Goal: Task Accomplishment & Management: Use online tool/utility

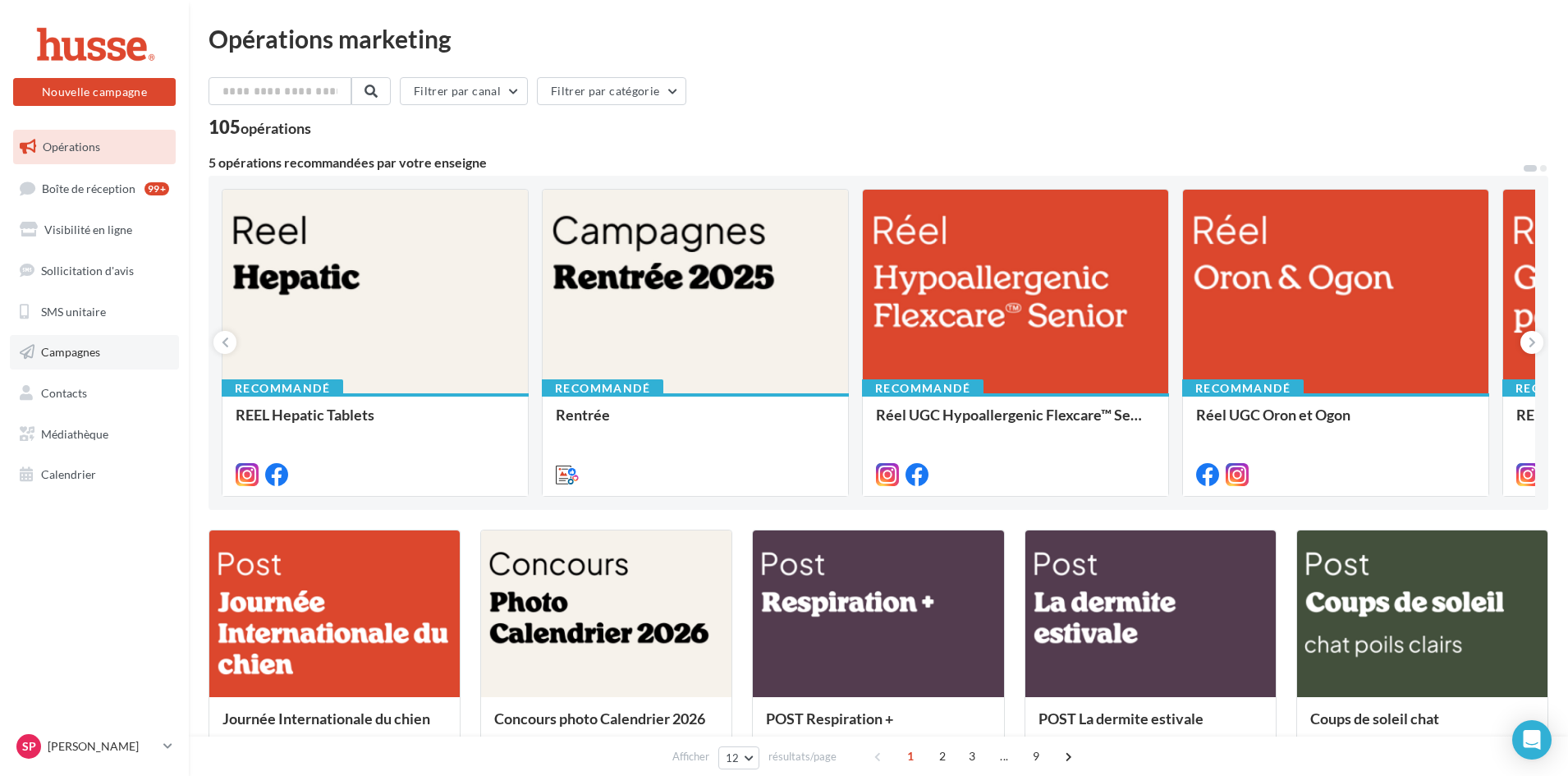
click at [70, 355] on span "Campagnes" at bounding box center [70, 352] width 59 height 14
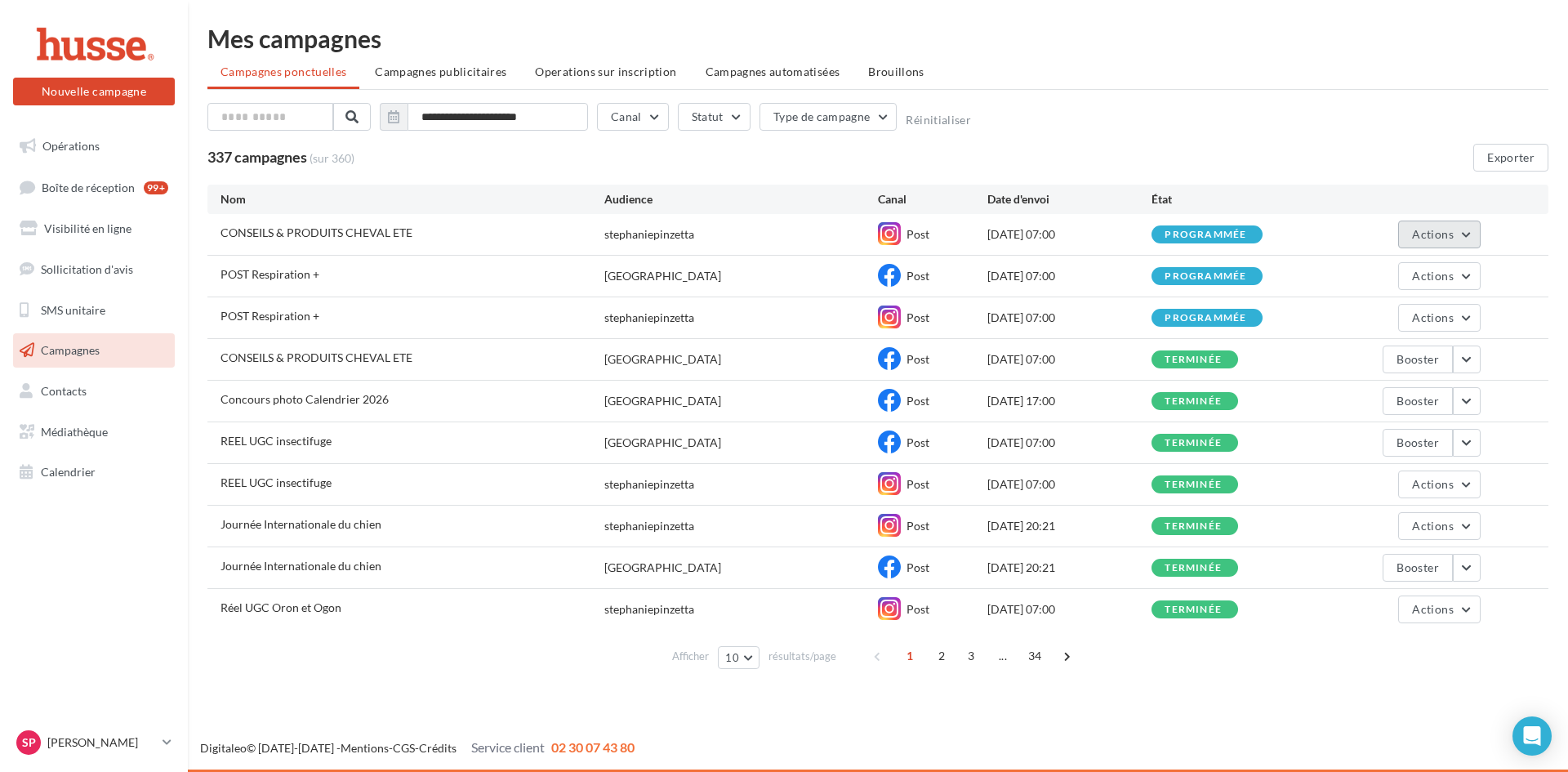
click at [1472, 229] on button "Actions" at bounding box center [1438, 235] width 82 height 28
click at [1434, 234] on span "Actions" at bounding box center [1432, 234] width 41 height 14
click at [70, 142] on span "Opérations" at bounding box center [71, 146] width 57 height 14
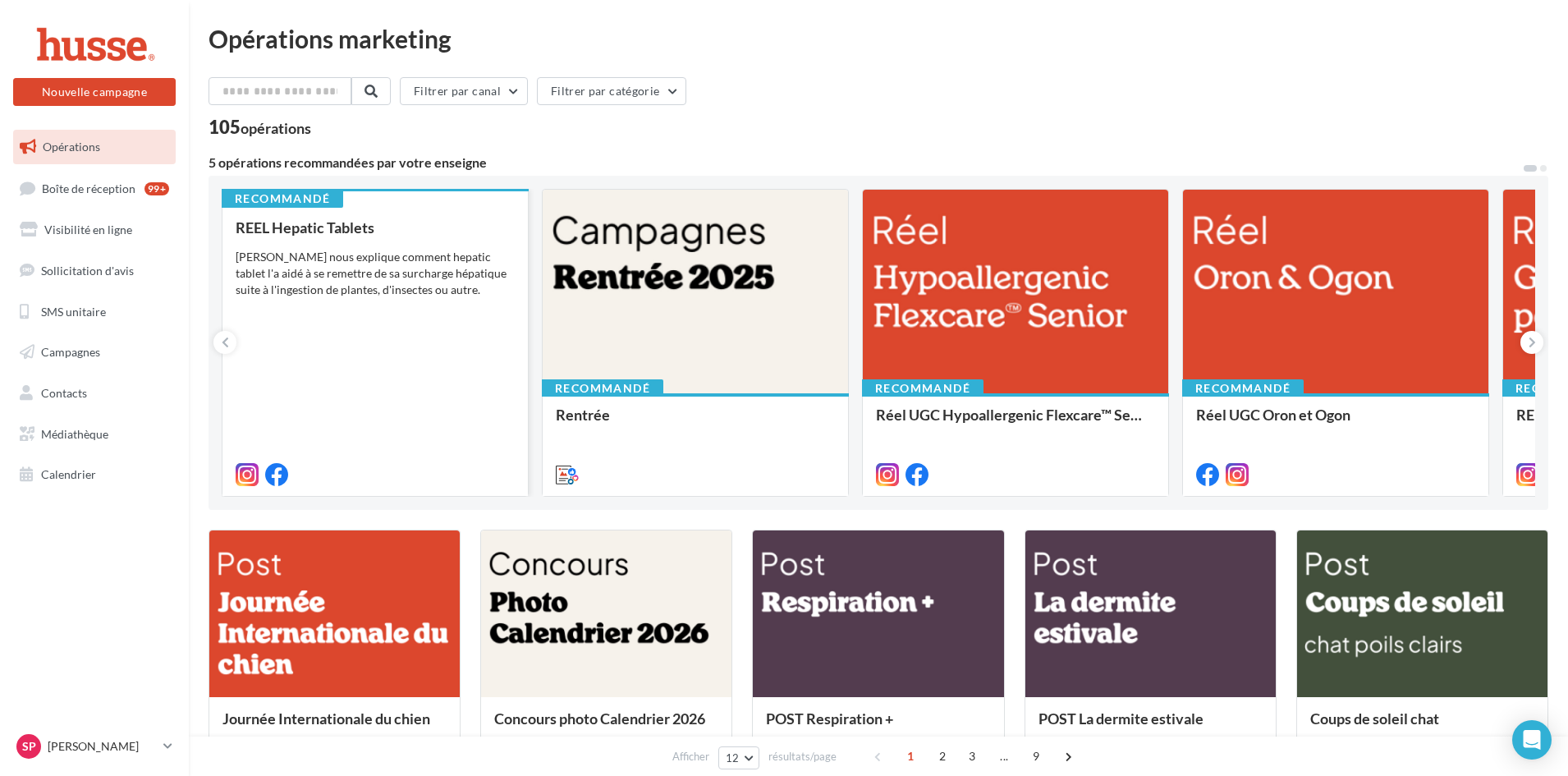
click at [341, 366] on div "REEL Hepatic Tablets Pepito nous explique comment hepatic tablet l'a aidé à se …" at bounding box center [375, 350] width 279 height 262
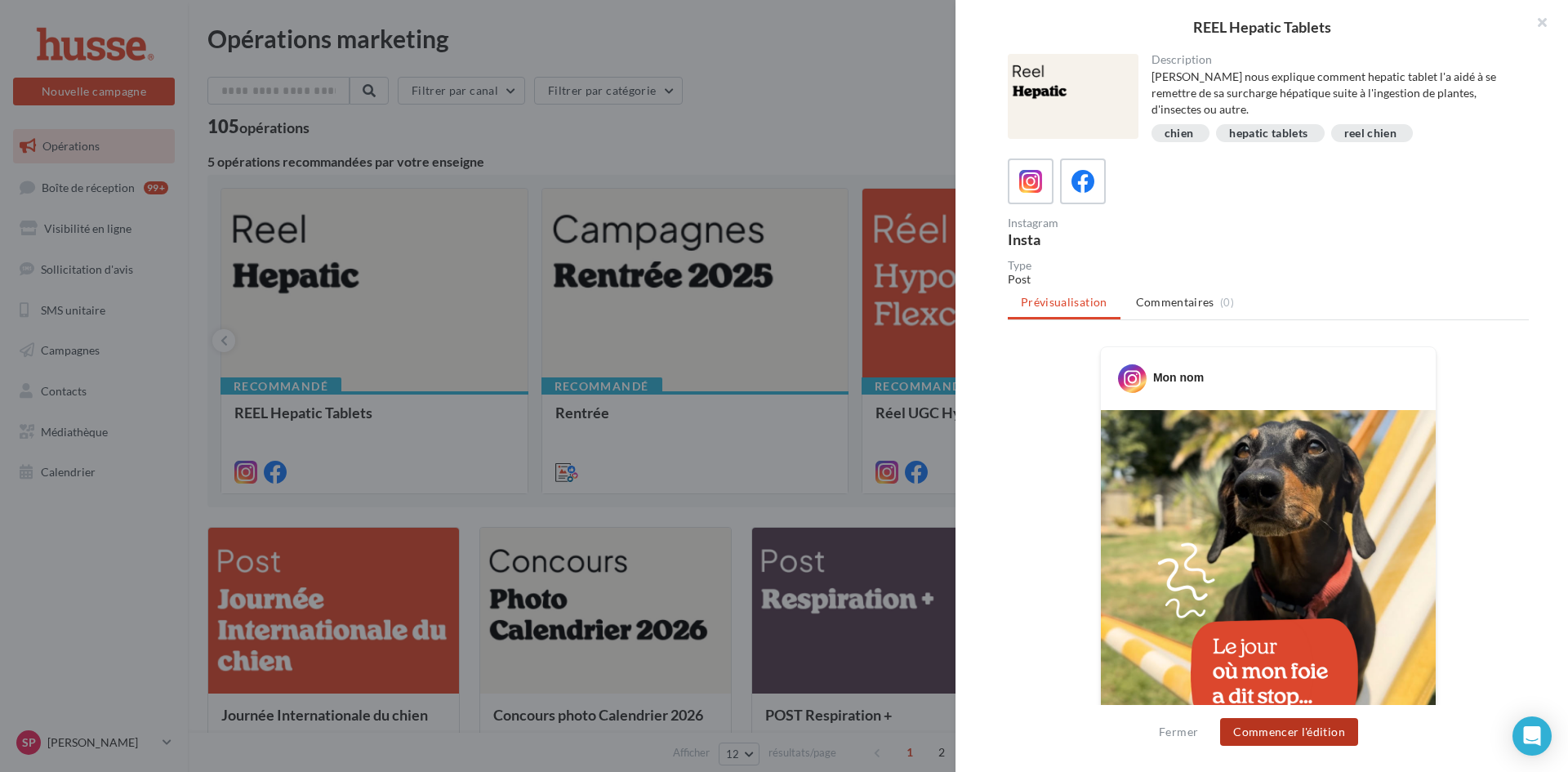
click at [1276, 731] on button "Commencer l'édition" at bounding box center [1289, 732] width 138 height 28
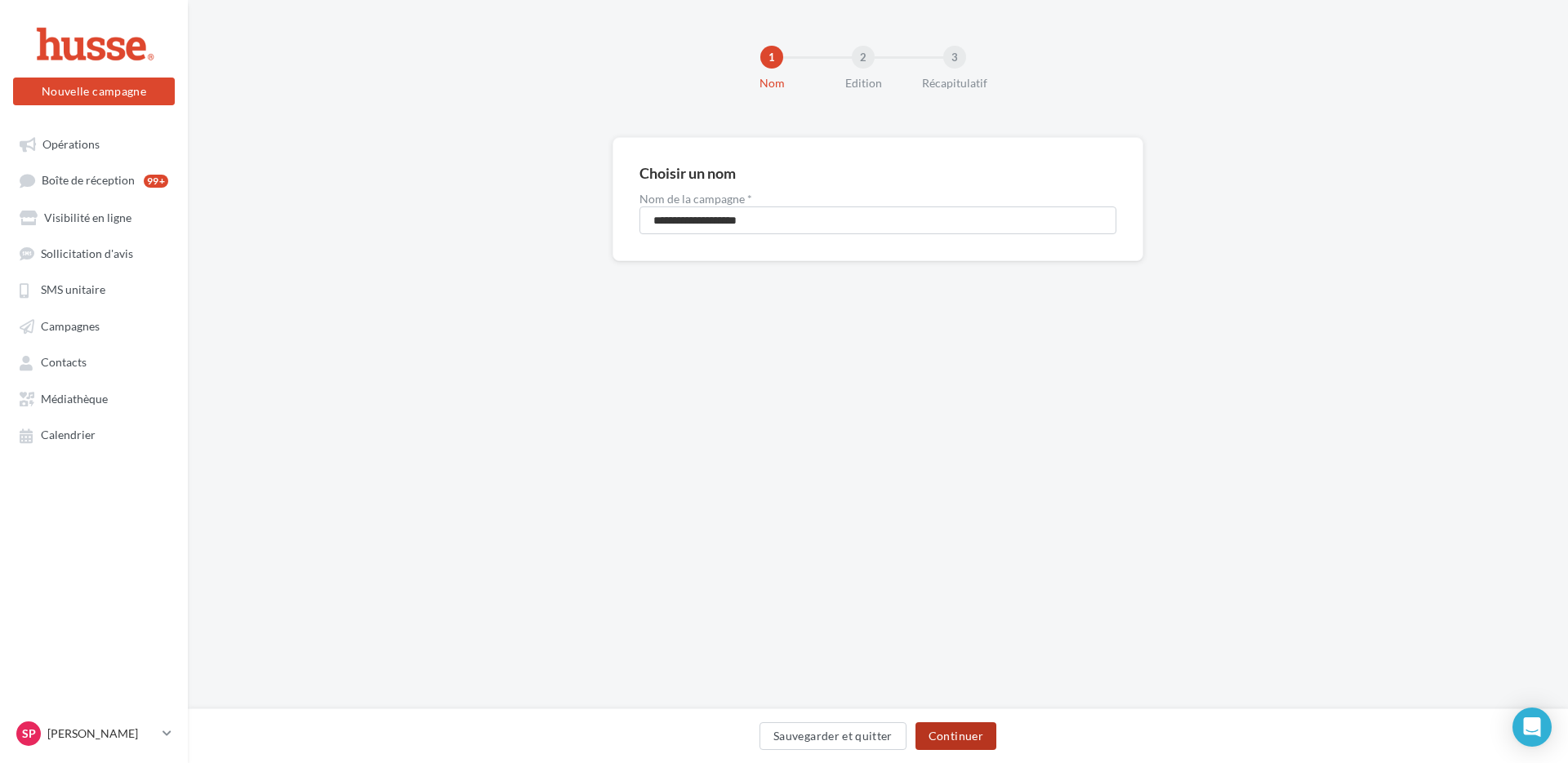
click at [946, 739] on button "Continuer" at bounding box center [955, 736] width 81 height 28
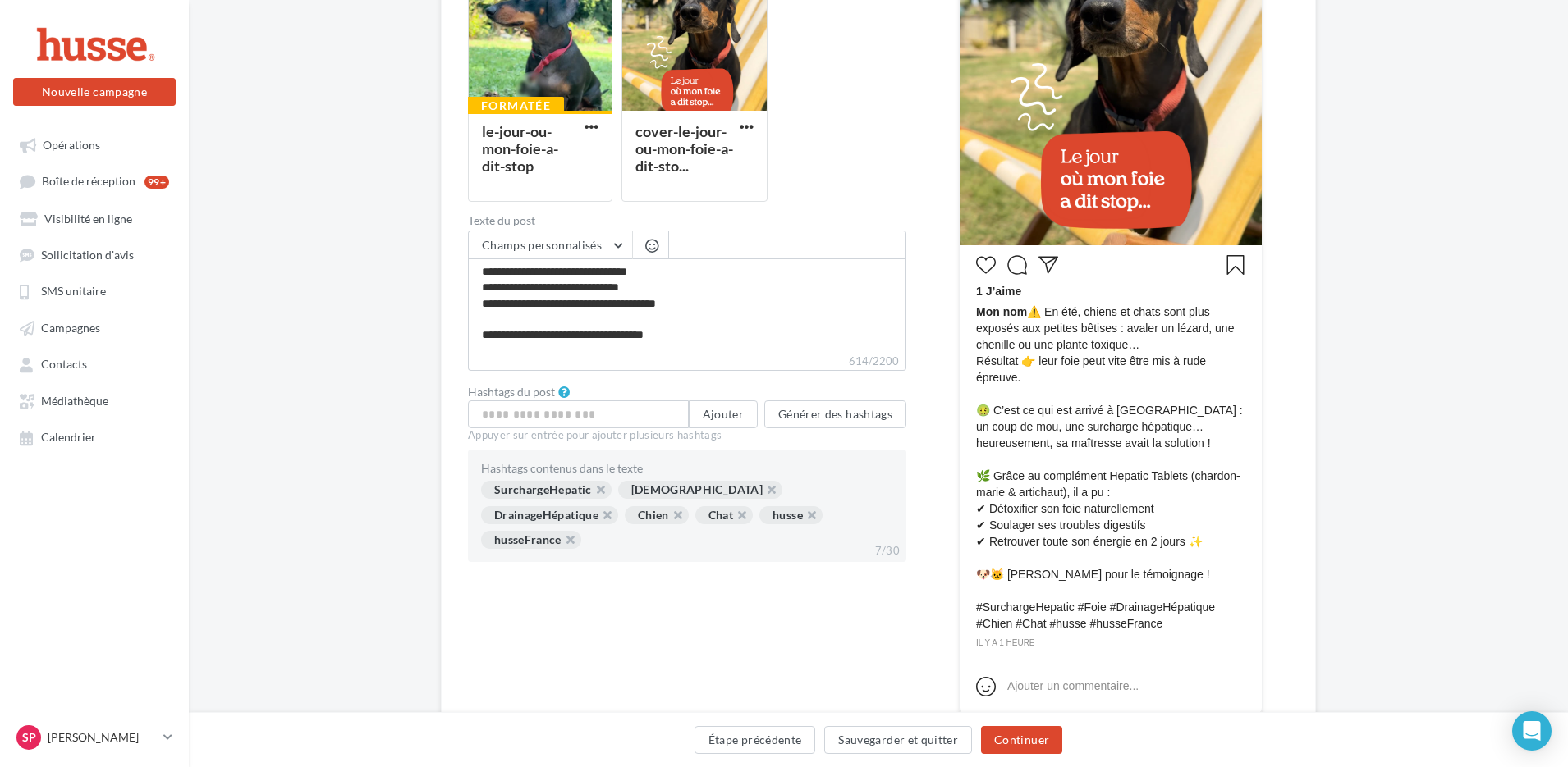
scroll to position [172, 0]
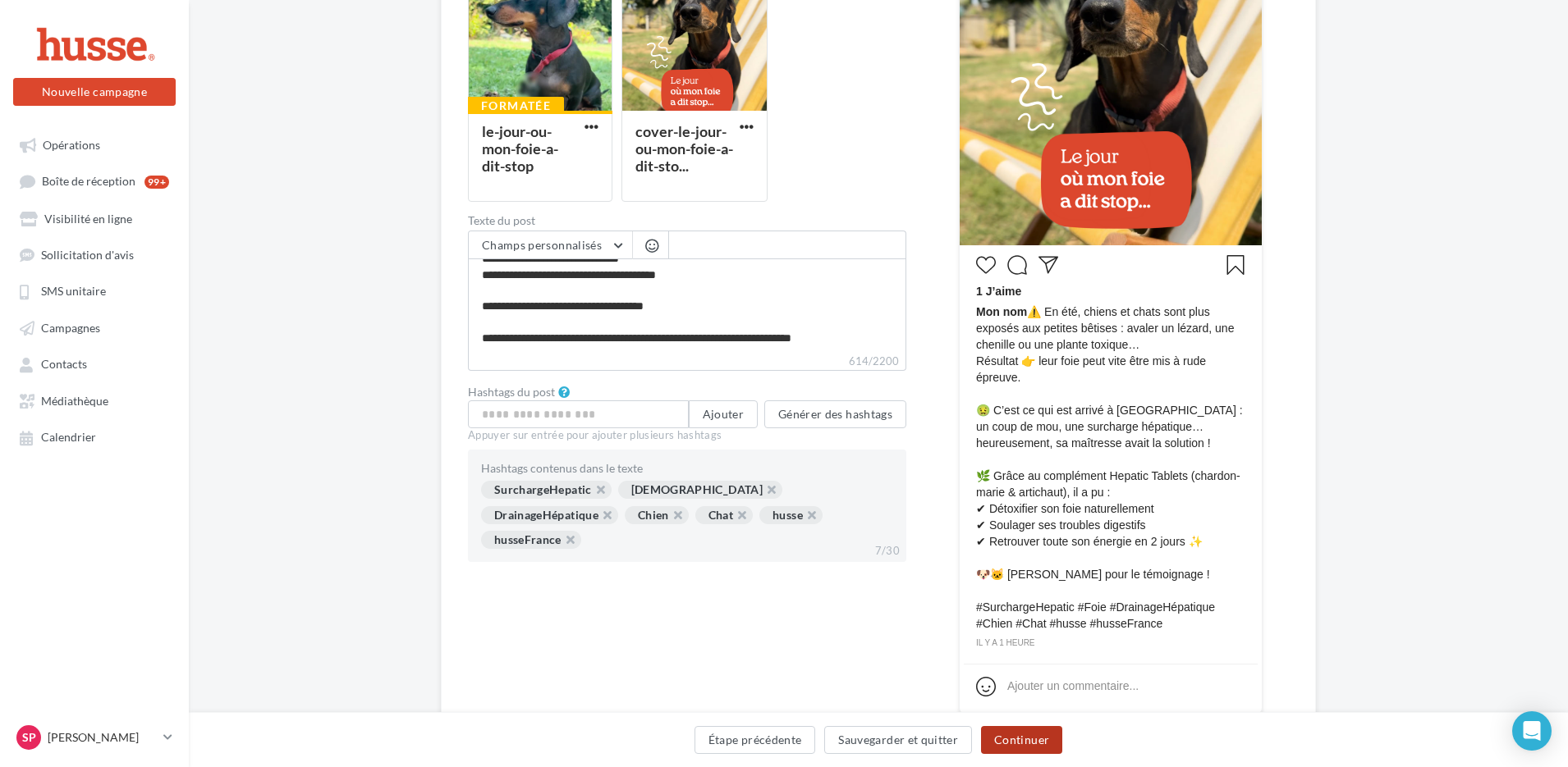
click at [1020, 740] on button "Continuer" at bounding box center [1021, 740] width 81 height 28
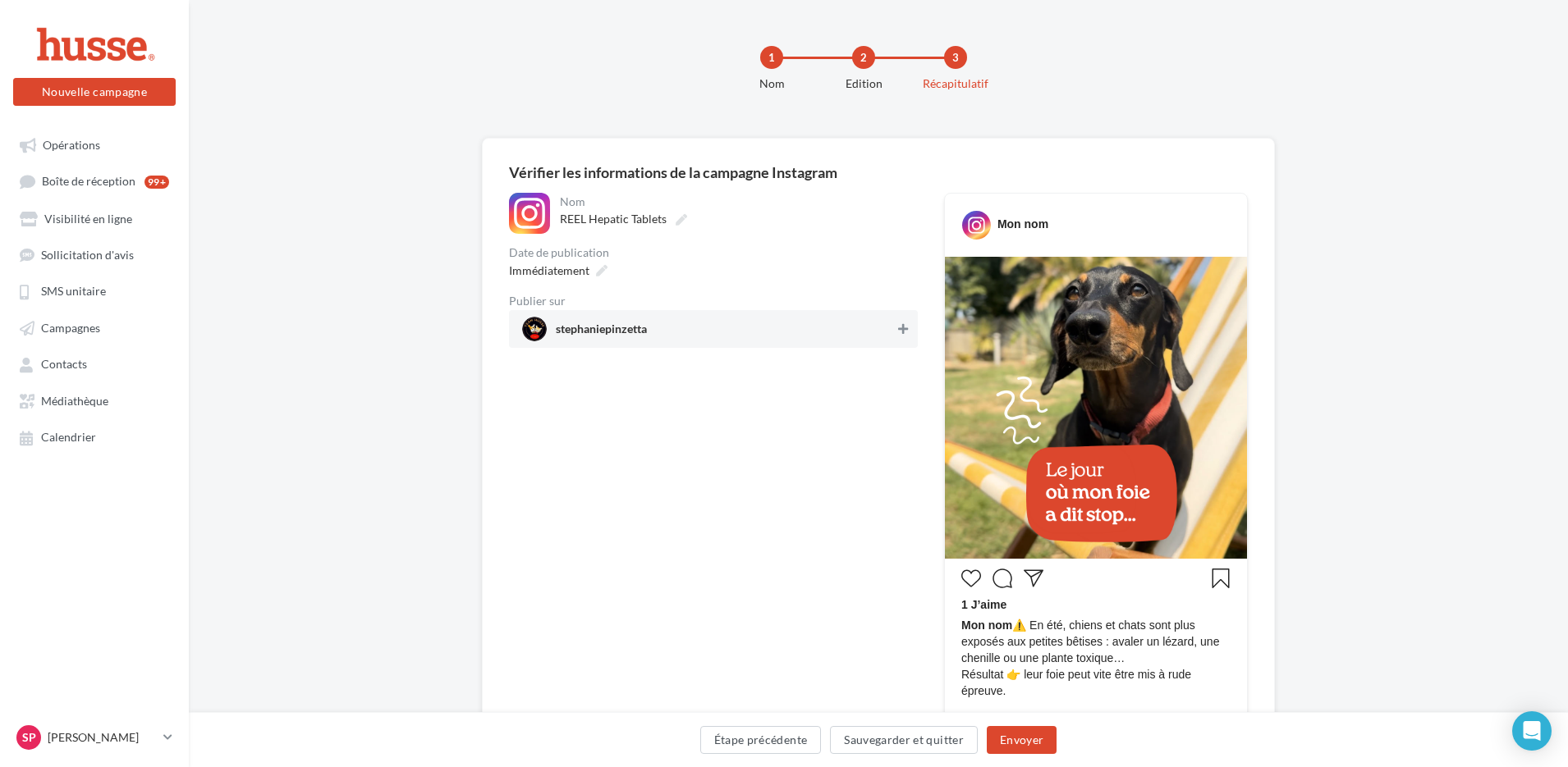
click at [902, 332] on icon at bounding box center [903, 328] width 9 height 11
click at [601, 272] on icon at bounding box center [601, 270] width 11 height 11
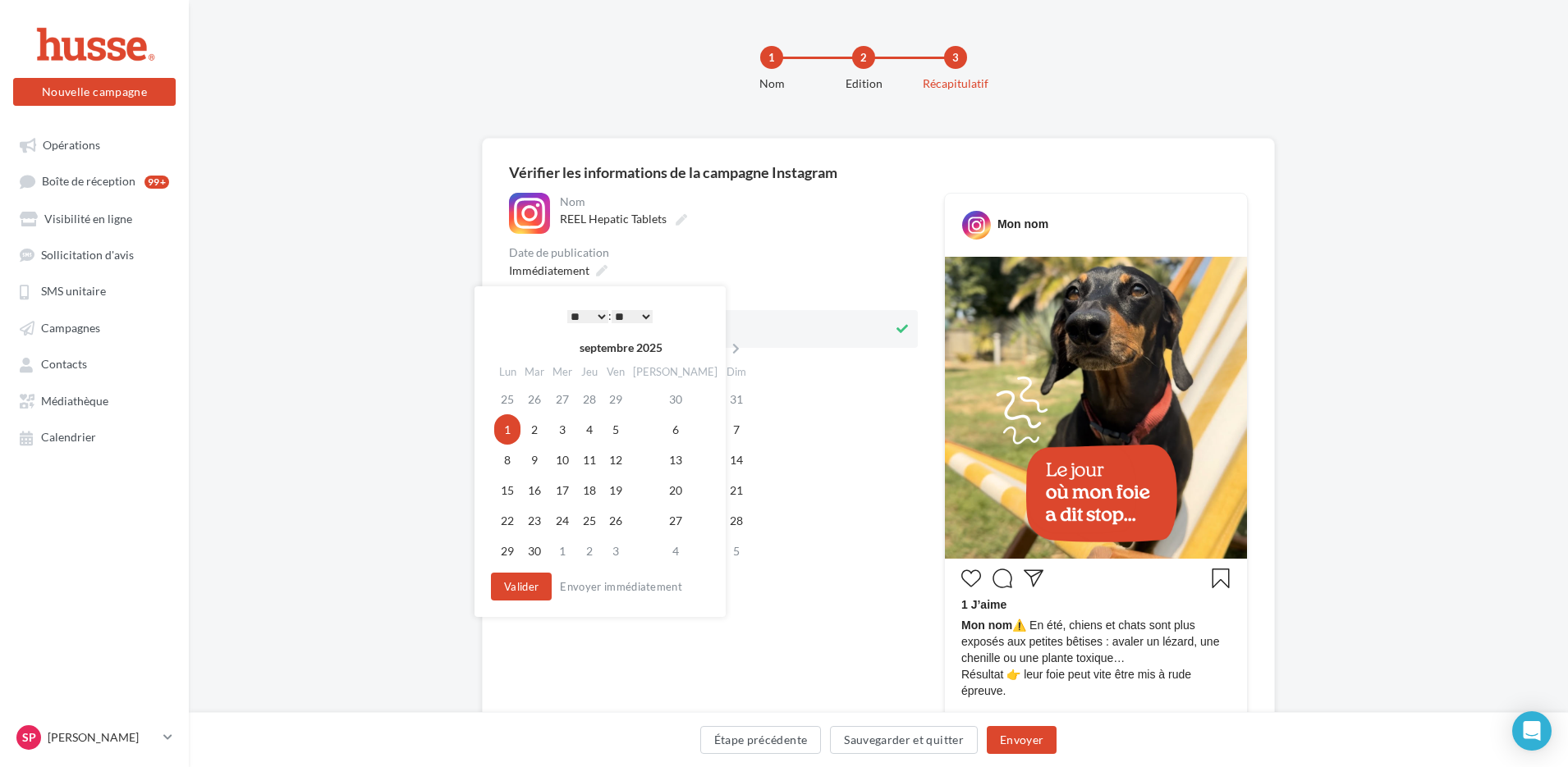
click at [598, 312] on select "* * * * * * * * * * ** ** ** ** ** ** ** ** ** ** ** ** ** **" at bounding box center [588, 316] width 41 height 13
click at [537, 585] on button "Valider" at bounding box center [521, 586] width 61 height 28
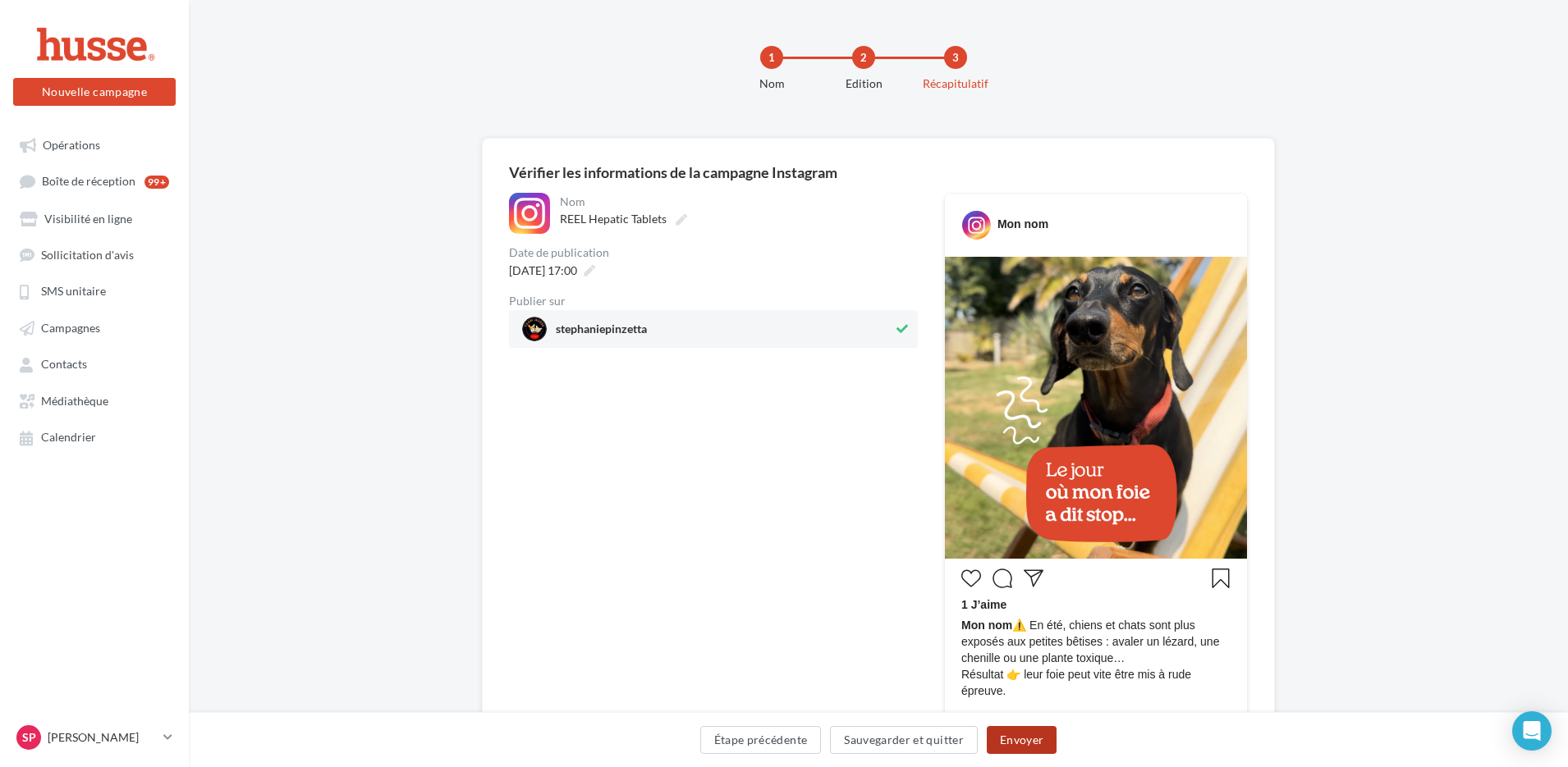
click at [1030, 737] on button "Envoyer" at bounding box center [1021, 740] width 69 height 28
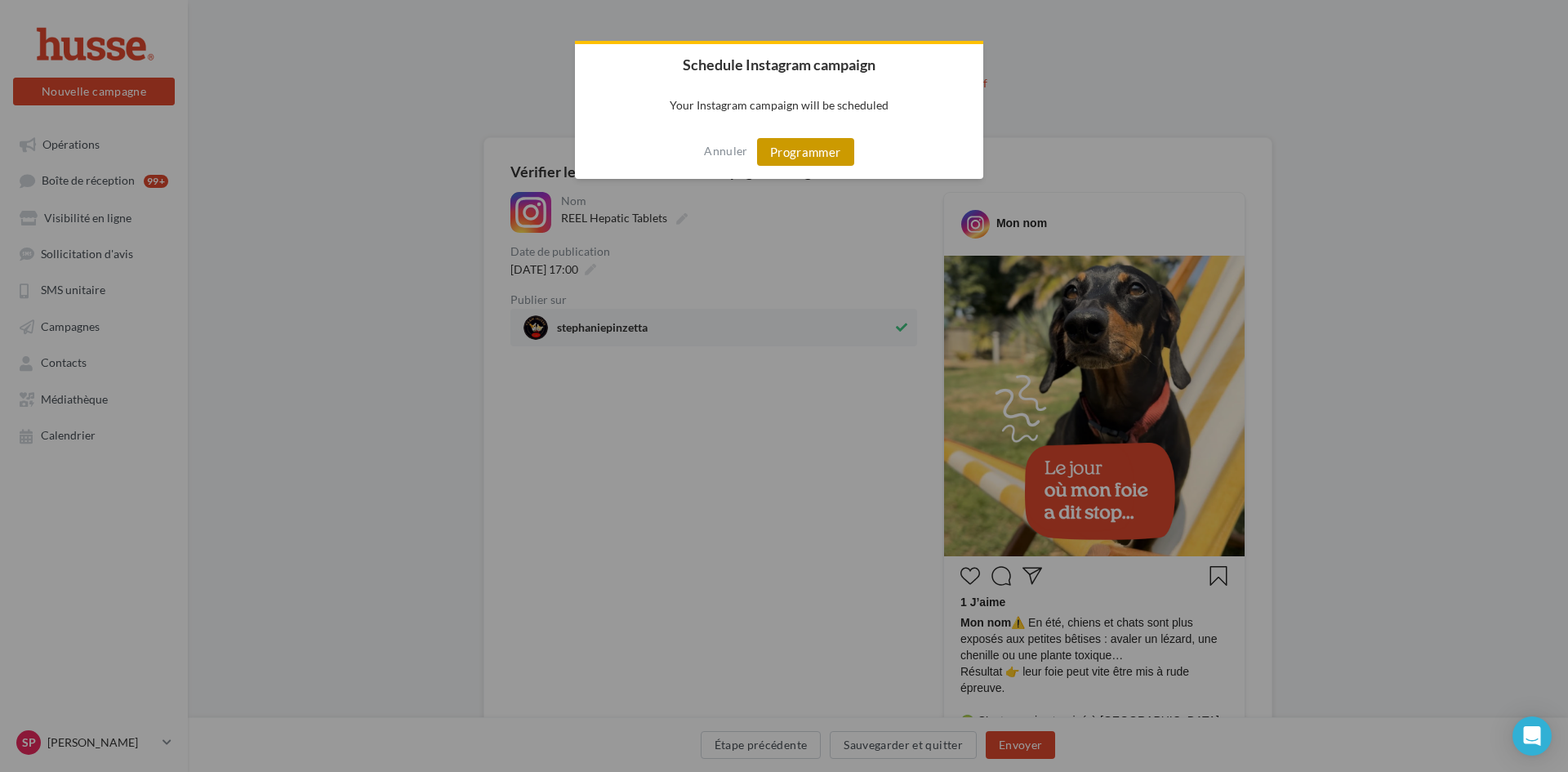
click at [821, 155] on button "Programmer" at bounding box center [806, 152] width 97 height 28
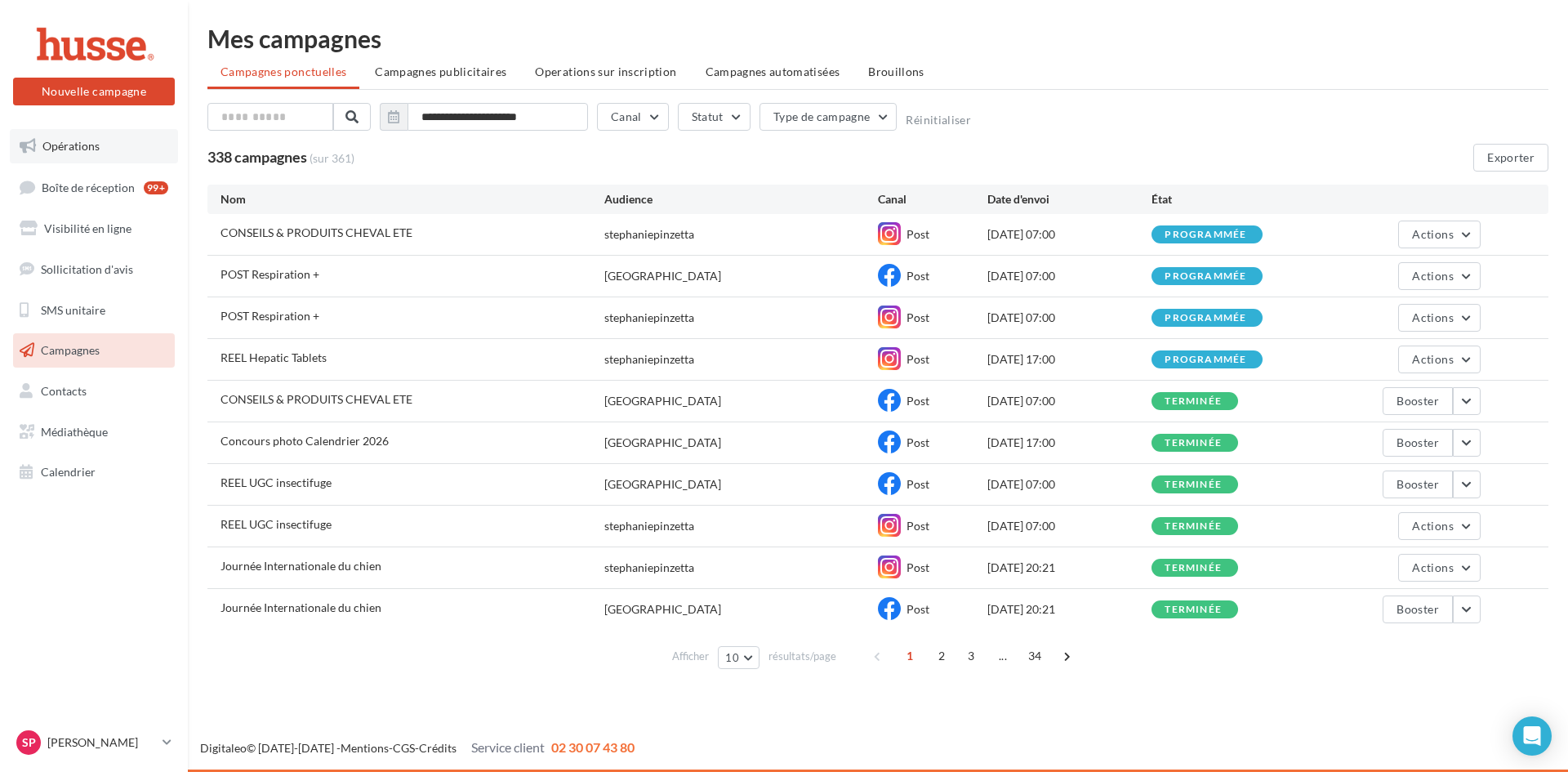
click at [100, 149] on link "Opérations" at bounding box center [93, 146] width 168 height 34
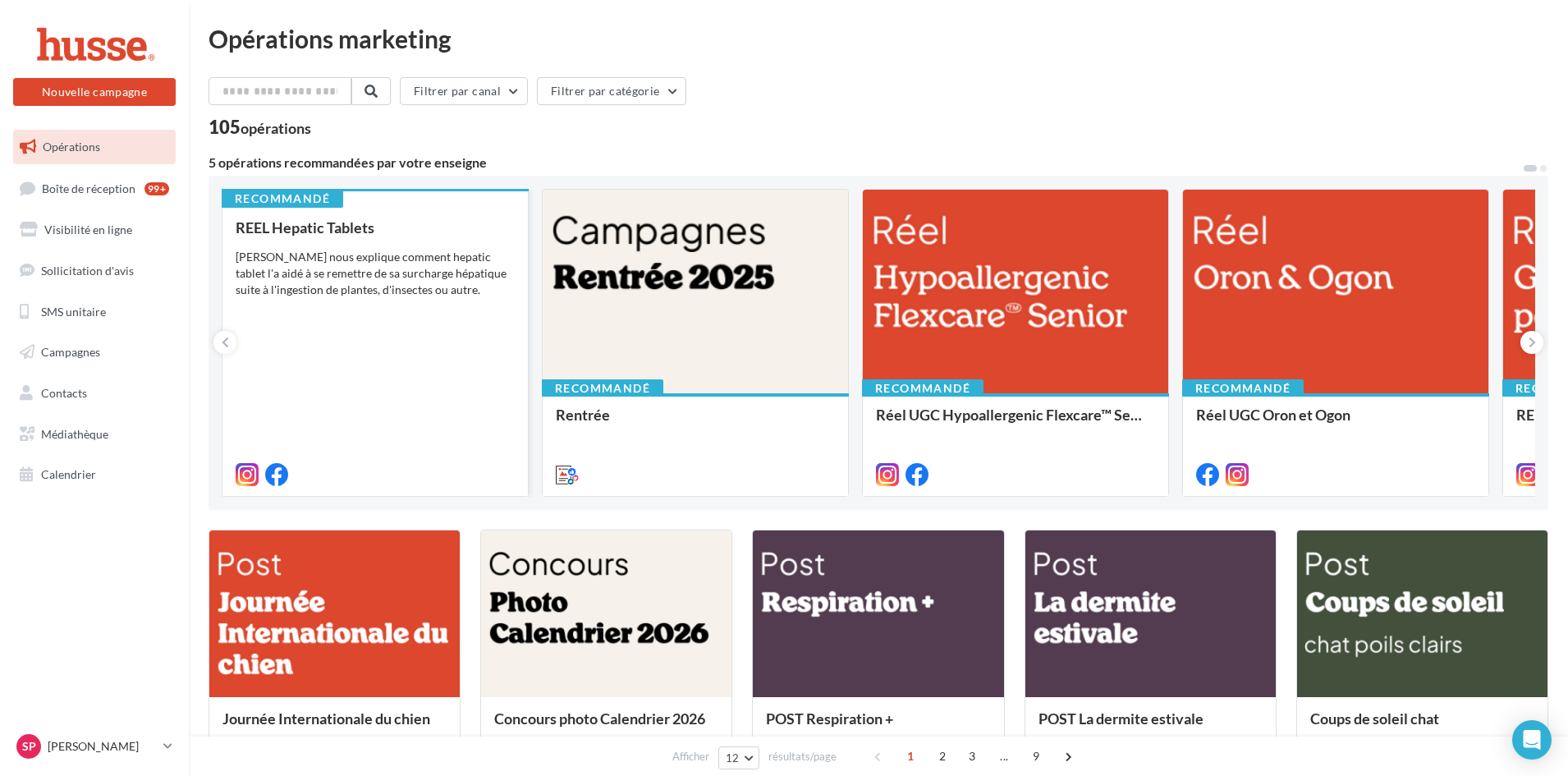
click at [362, 344] on div "REEL Hepatic Tablets Pepito nous explique comment hepatic tablet l'a aidé à se …" at bounding box center [375, 350] width 279 height 262
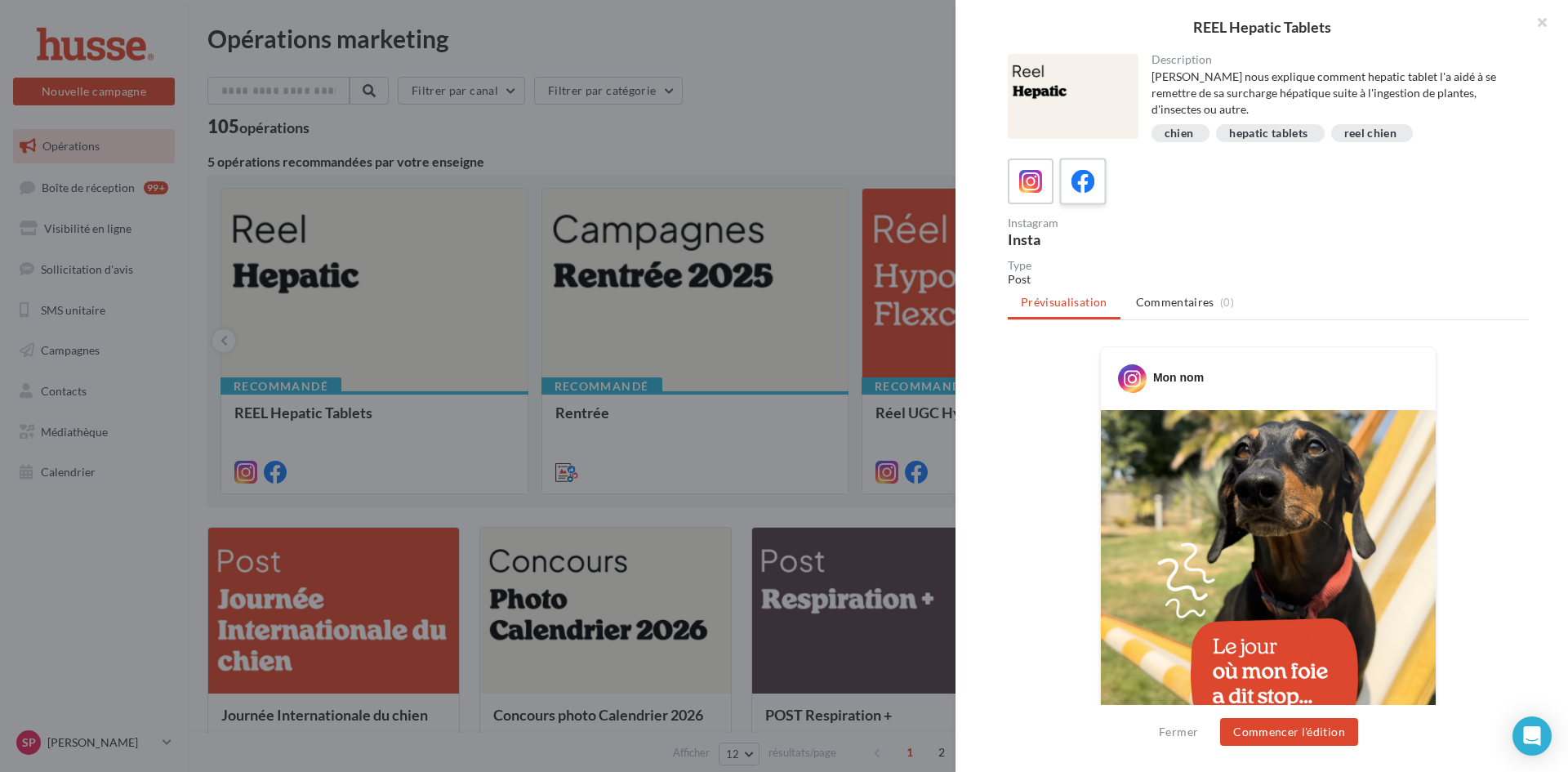
click at [1089, 186] on icon at bounding box center [1083, 182] width 24 height 24
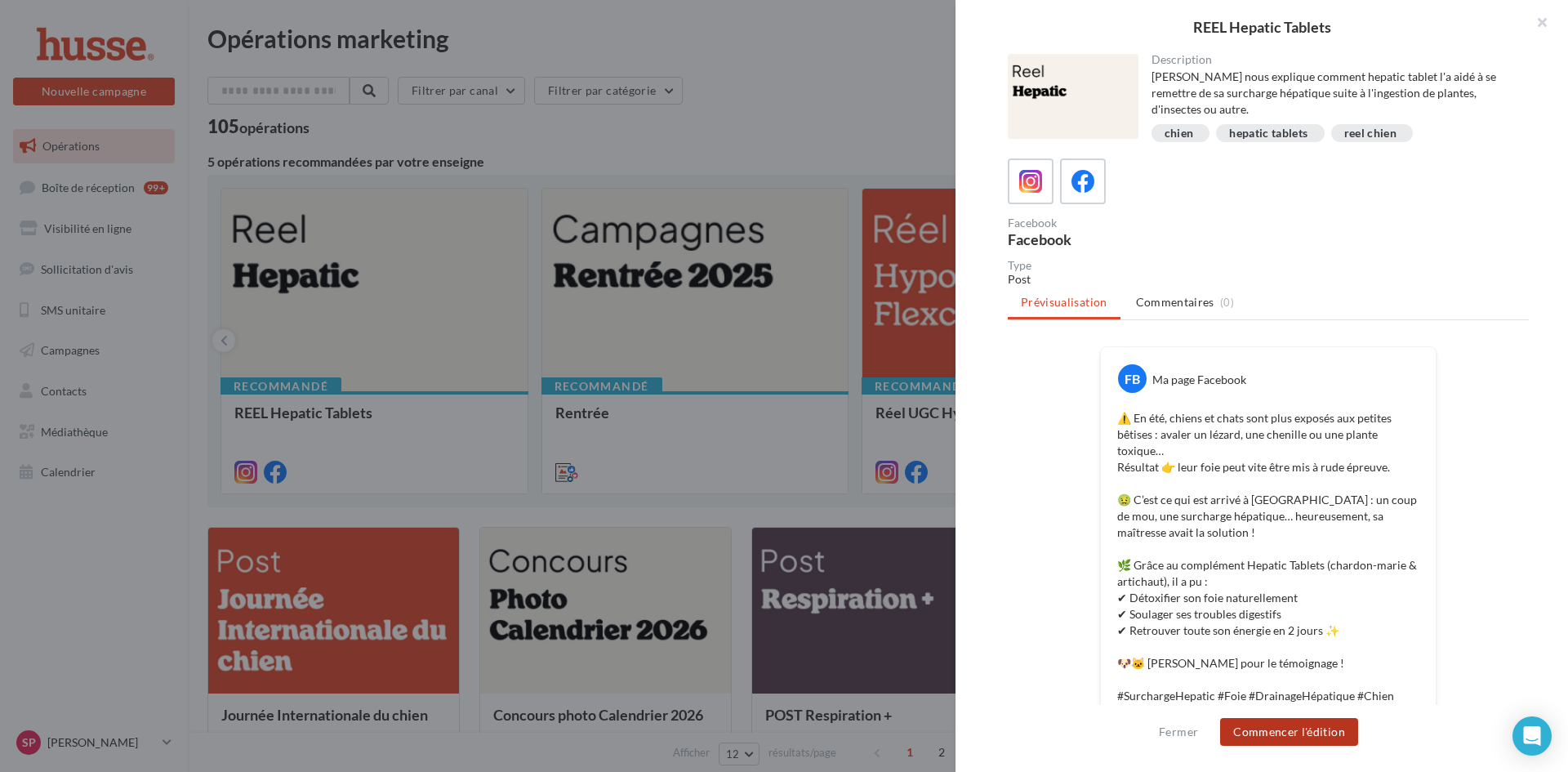
click at [1267, 731] on button "Commencer l'édition" at bounding box center [1289, 732] width 138 height 28
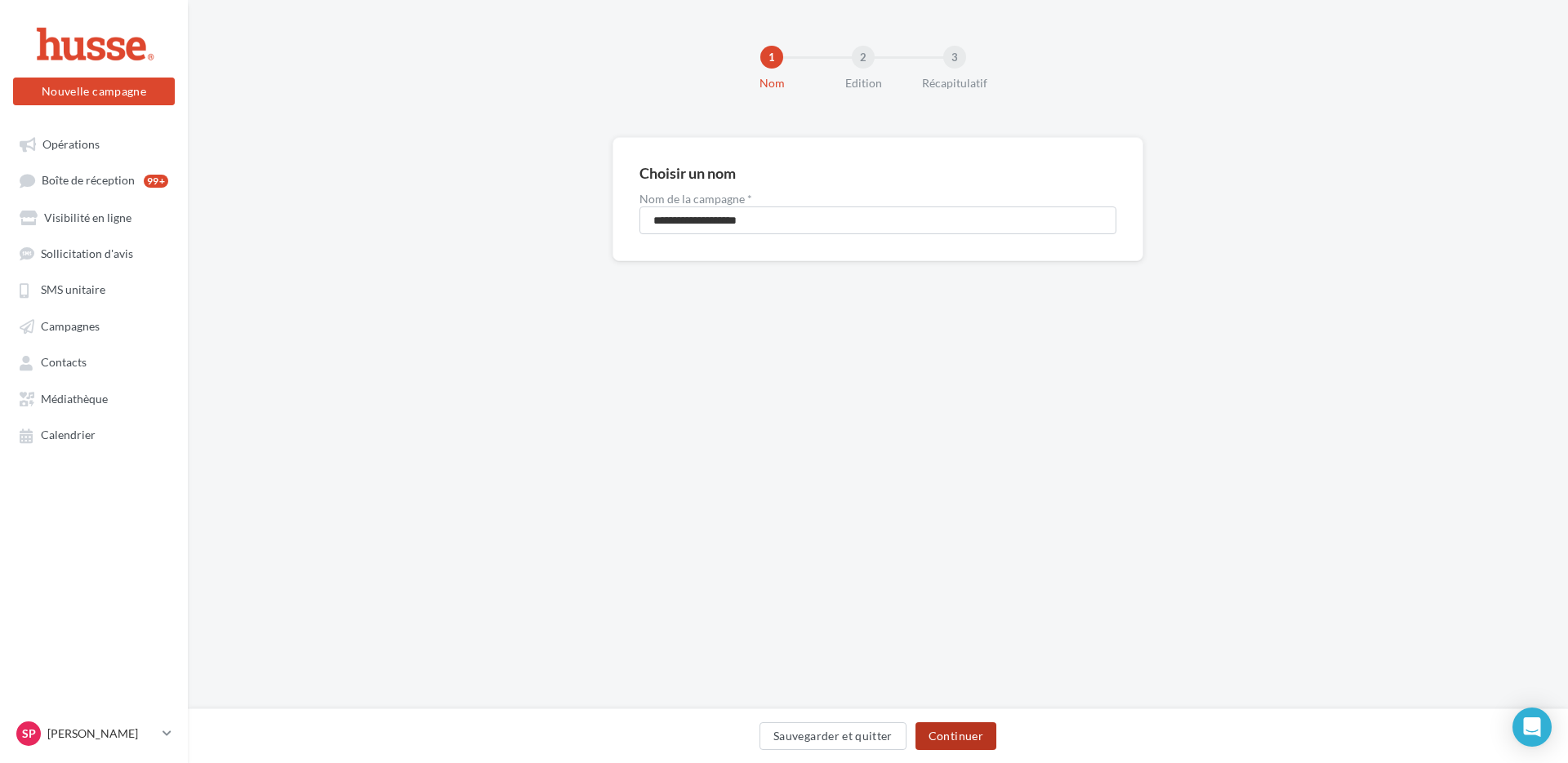
click at [975, 731] on button "Continuer" at bounding box center [955, 736] width 81 height 28
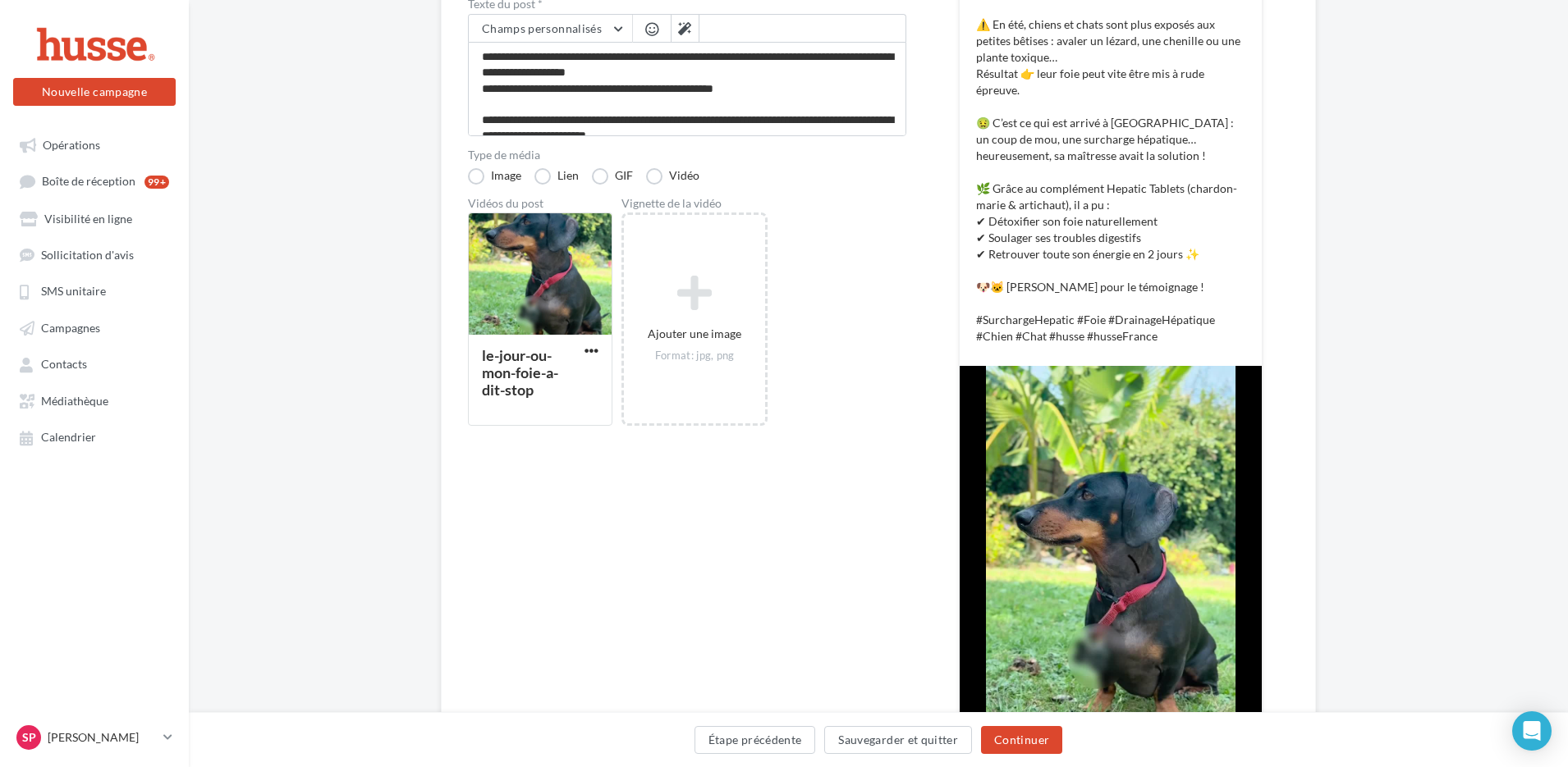
scroll to position [456, 0]
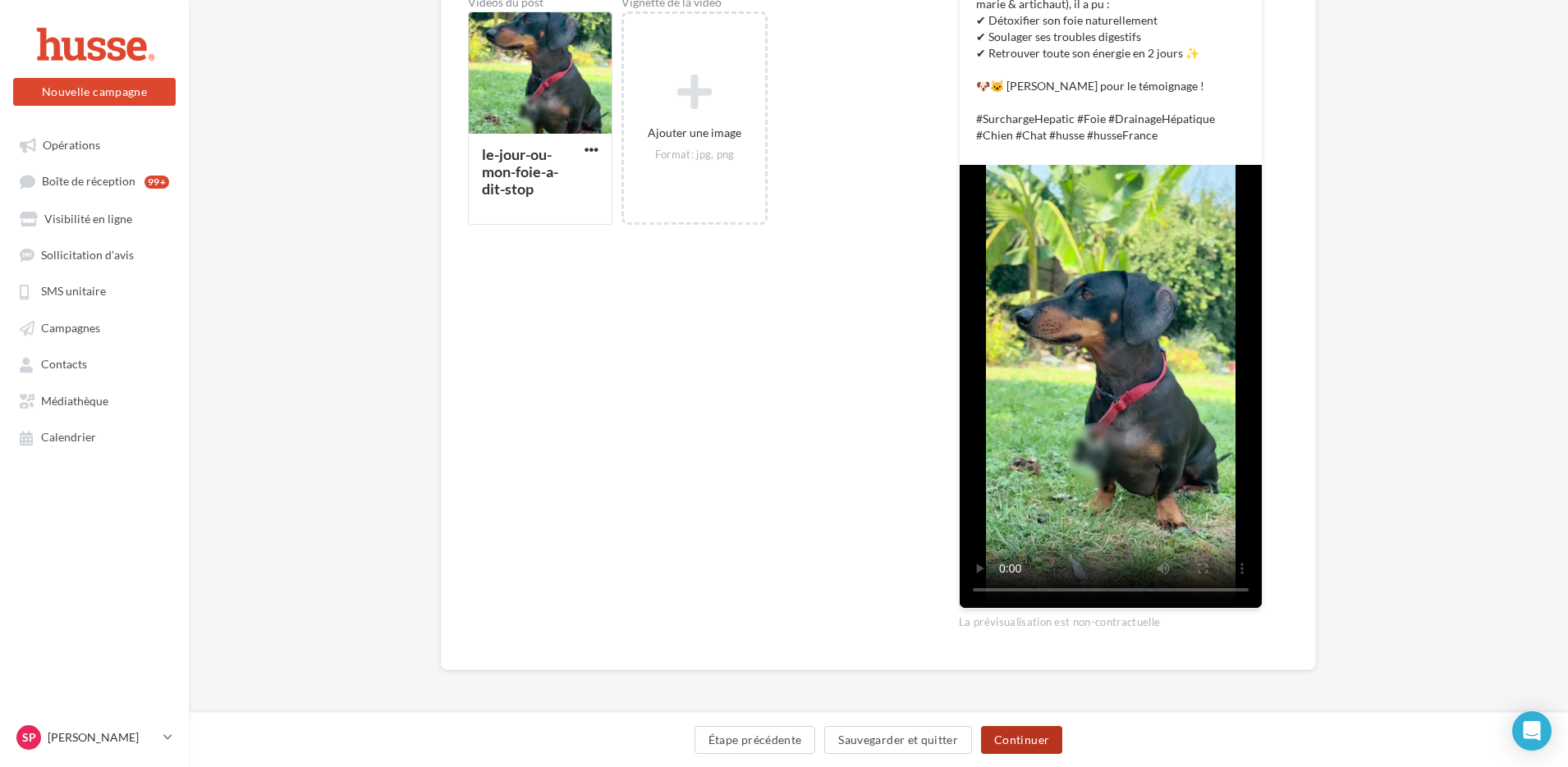
click at [1013, 738] on button "Continuer" at bounding box center [1021, 740] width 81 height 28
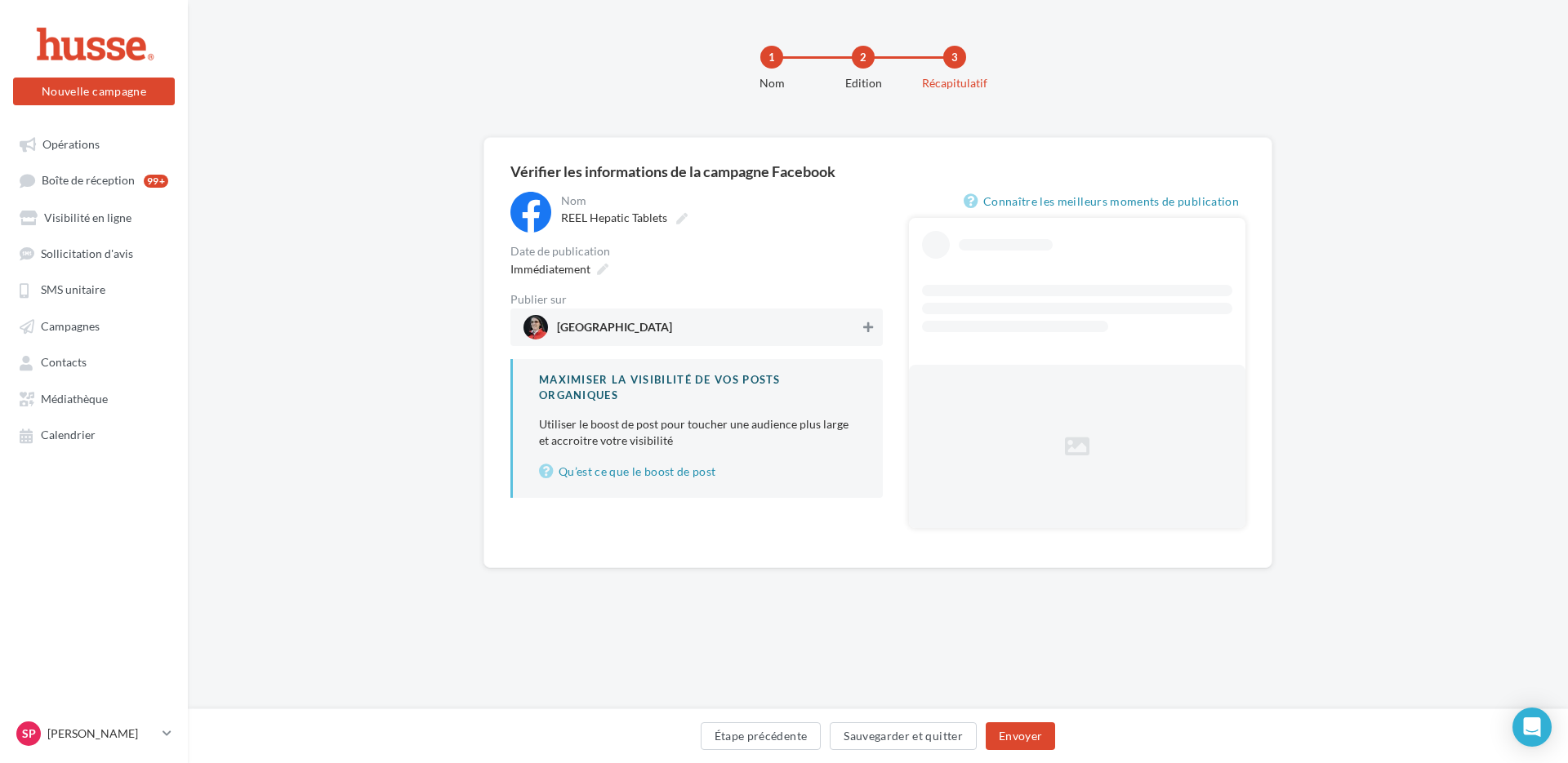
click at [867, 330] on icon at bounding box center [867, 327] width 9 height 11
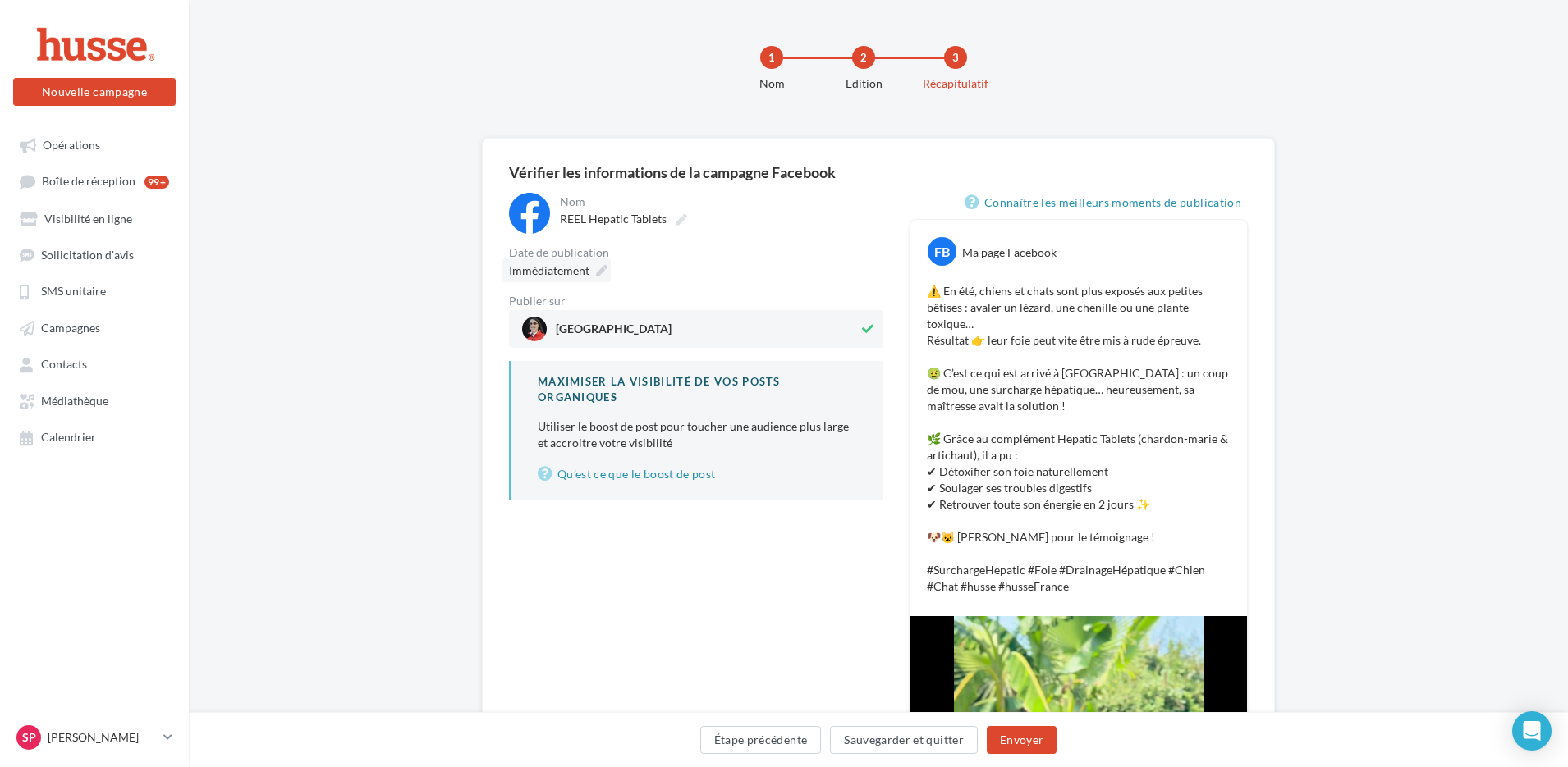
click at [597, 272] on icon at bounding box center [601, 270] width 11 height 11
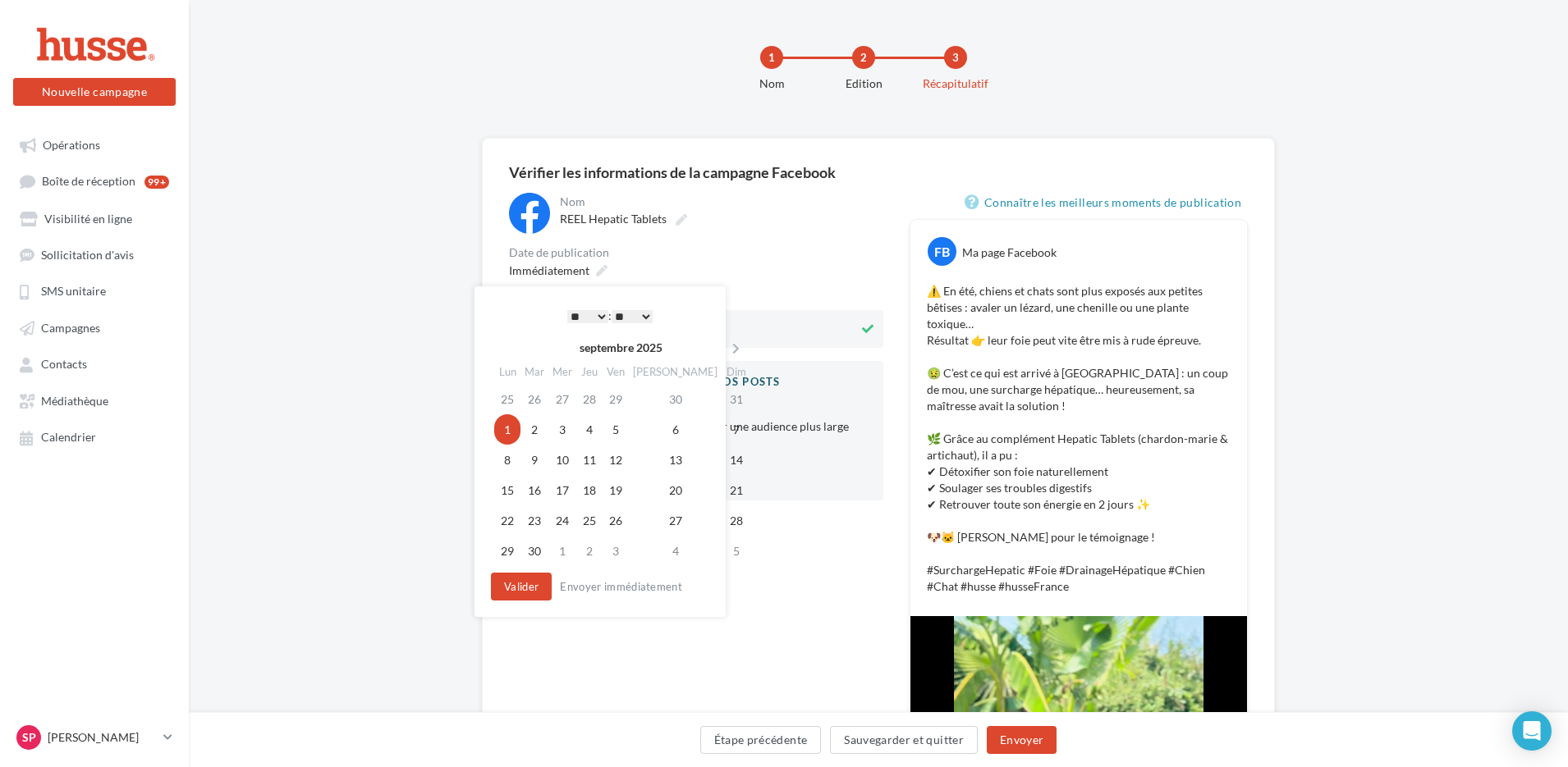
click at [600, 314] on select "* * * * * * * * * * ** ** ** ** ** ** ** ** ** ** ** ** ** **" at bounding box center [588, 316] width 41 height 13
click at [1013, 744] on button "Envoyer" at bounding box center [1021, 740] width 69 height 28
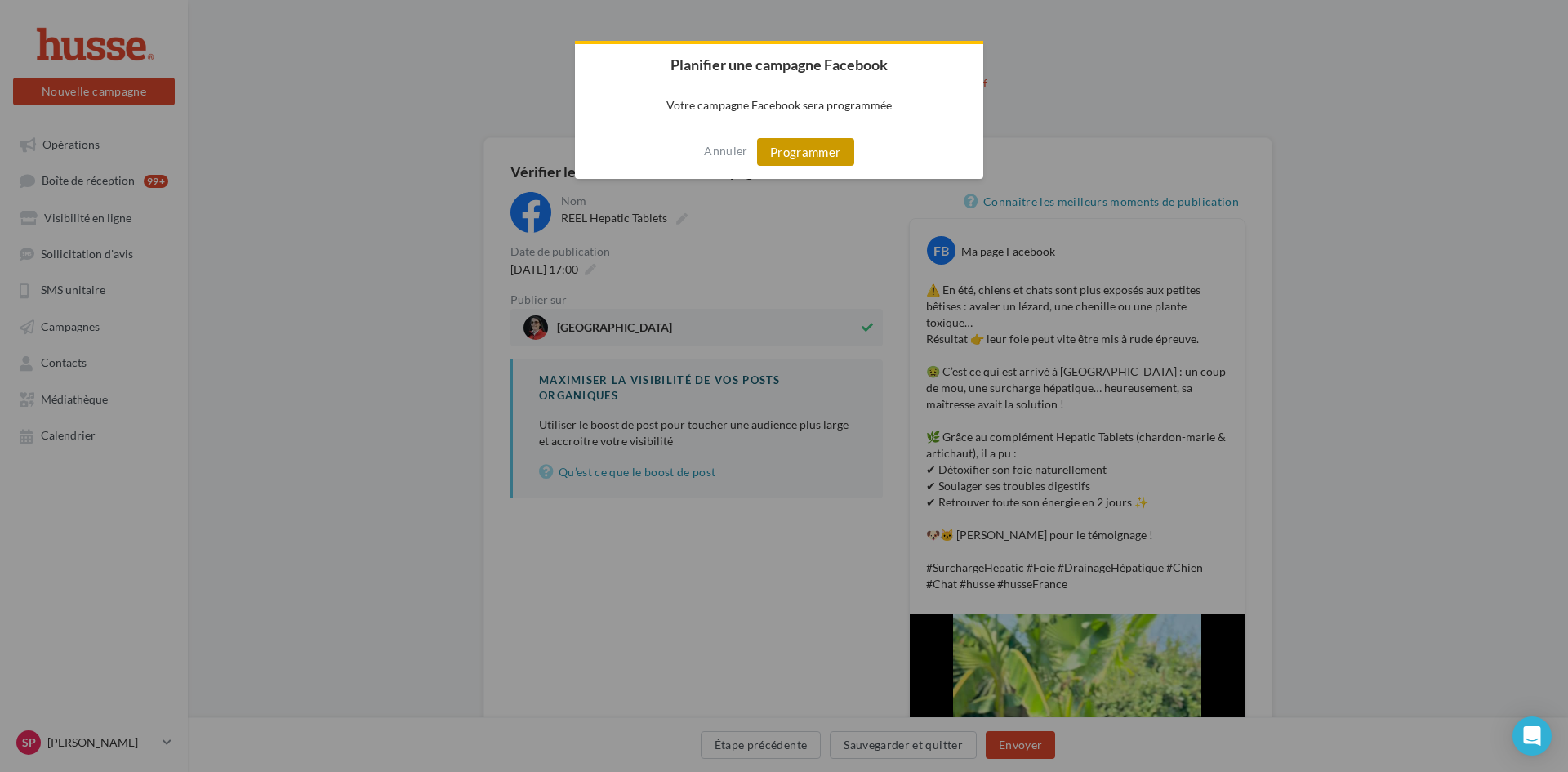
click at [809, 144] on button "Programmer" at bounding box center [806, 152] width 97 height 28
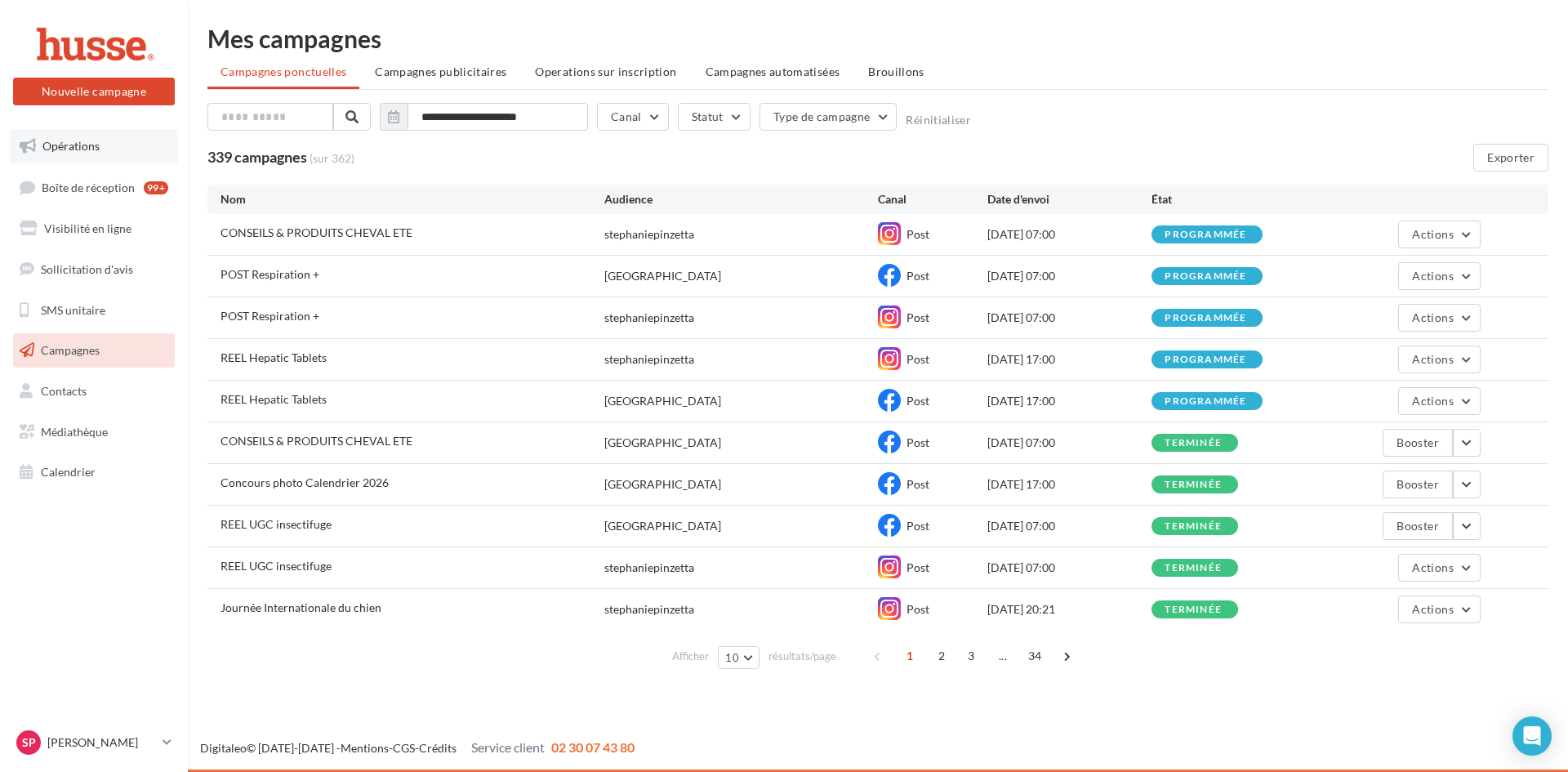
click at [90, 142] on span "Opérations" at bounding box center [71, 146] width 57 height 14
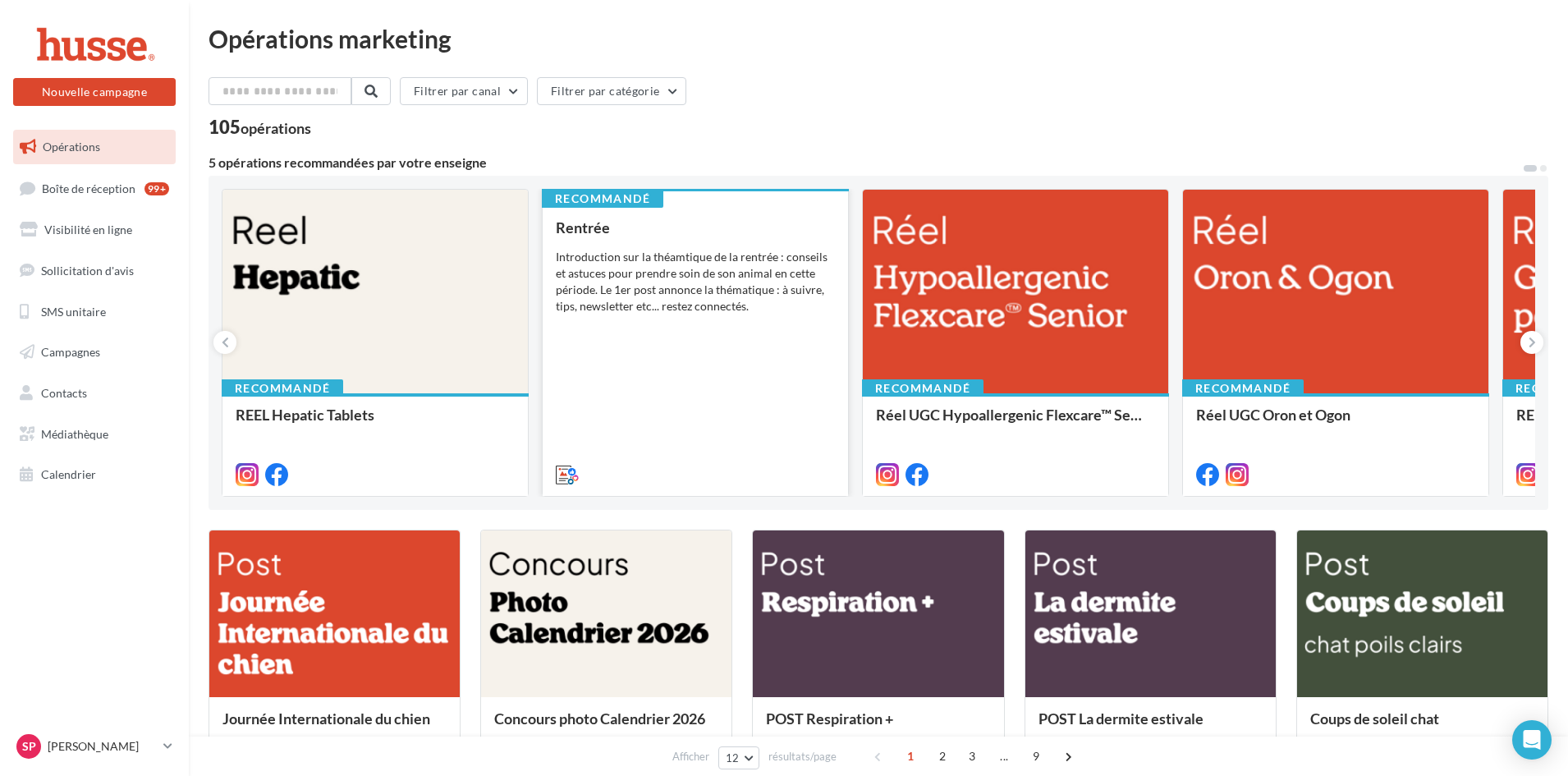
click at [628, 364] on div "Rentrée Introduction sur la théamtique de la rentrée : conseils et astuces pour…" at bounding box center [695, 350] width 279 height 262
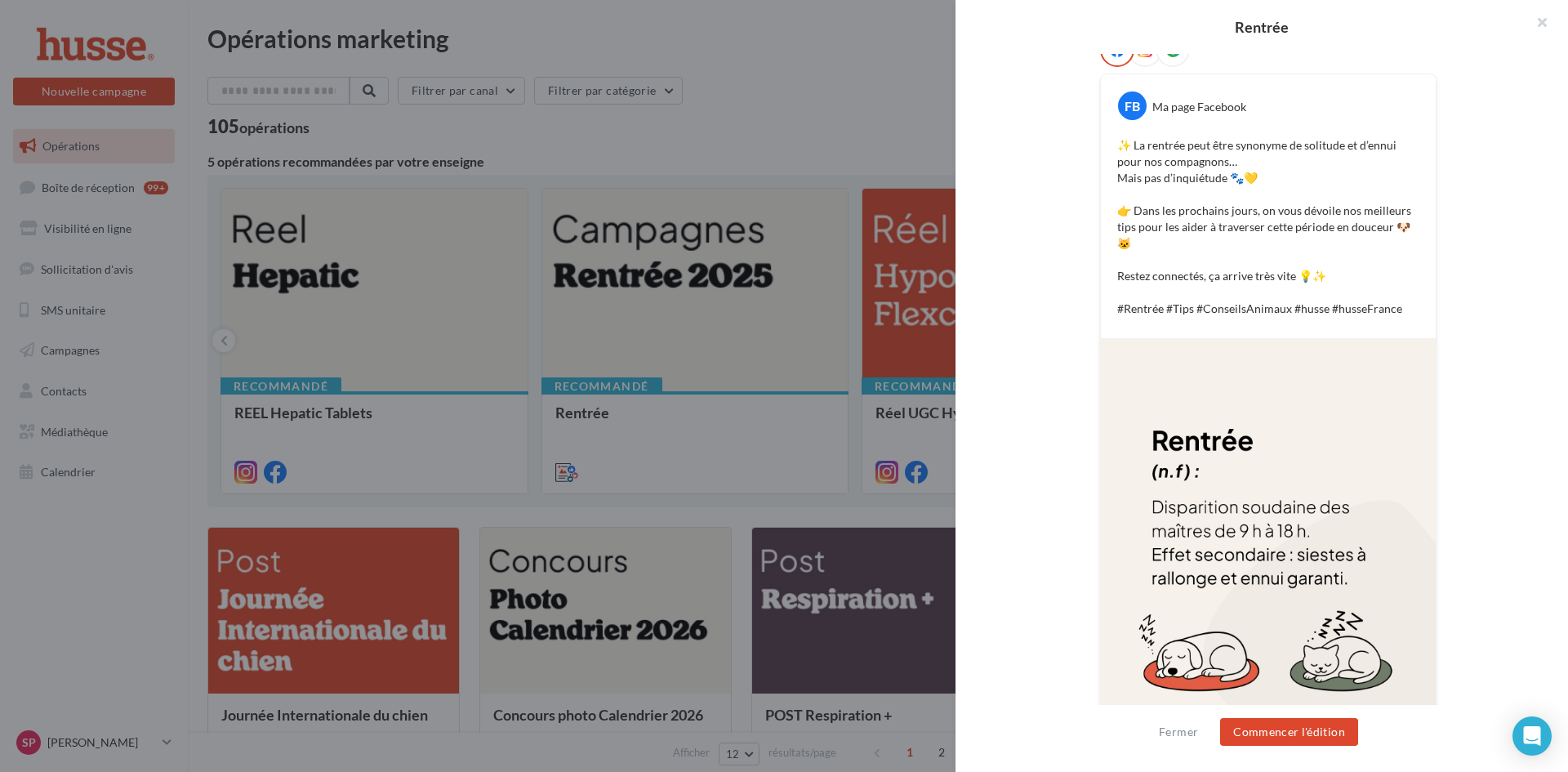
scroll to position [345, 0]
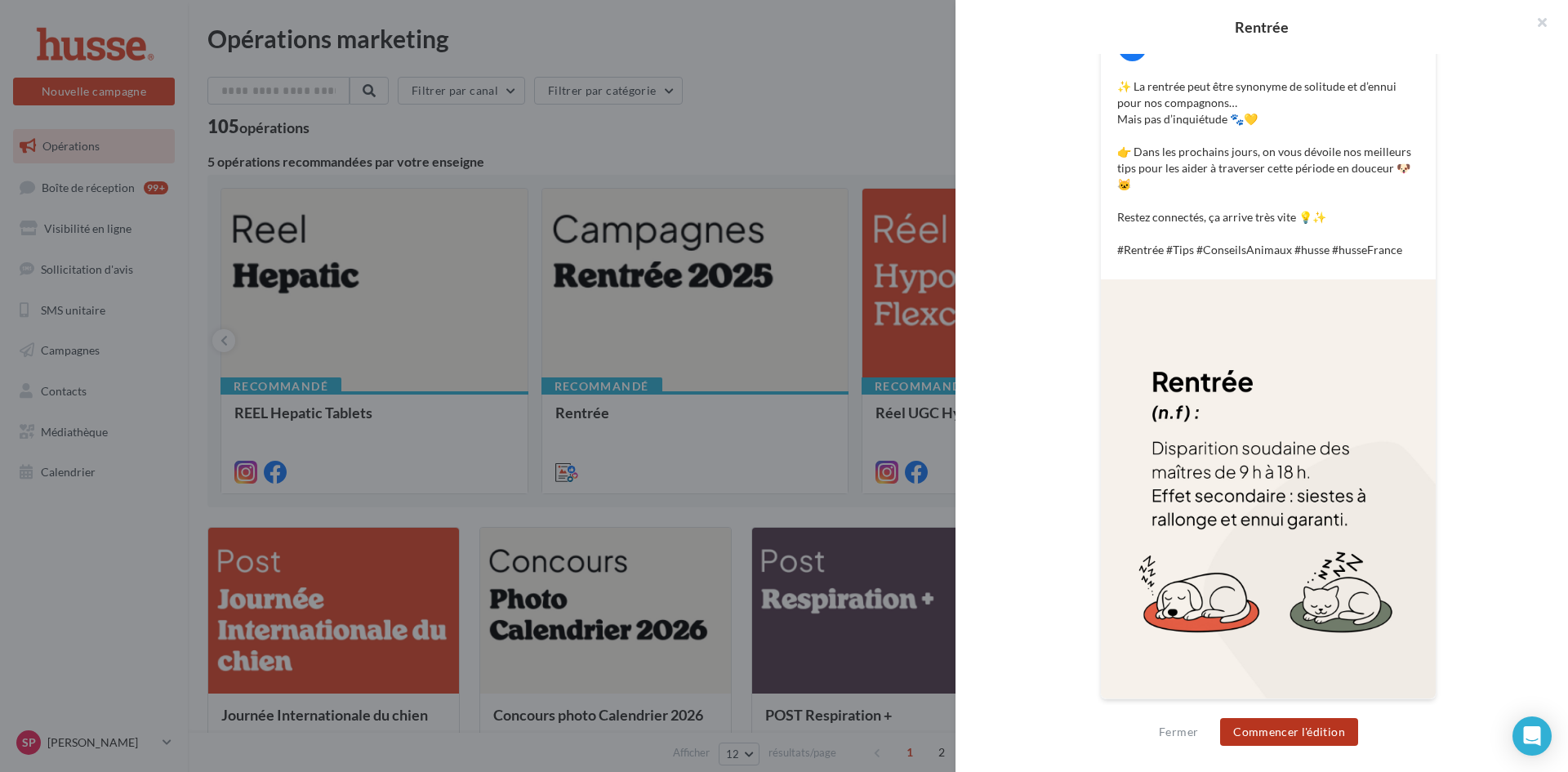
click at [1270, 731] on button "Commencer l'édition" at bounding box center [1289, 732] width 138 height 28
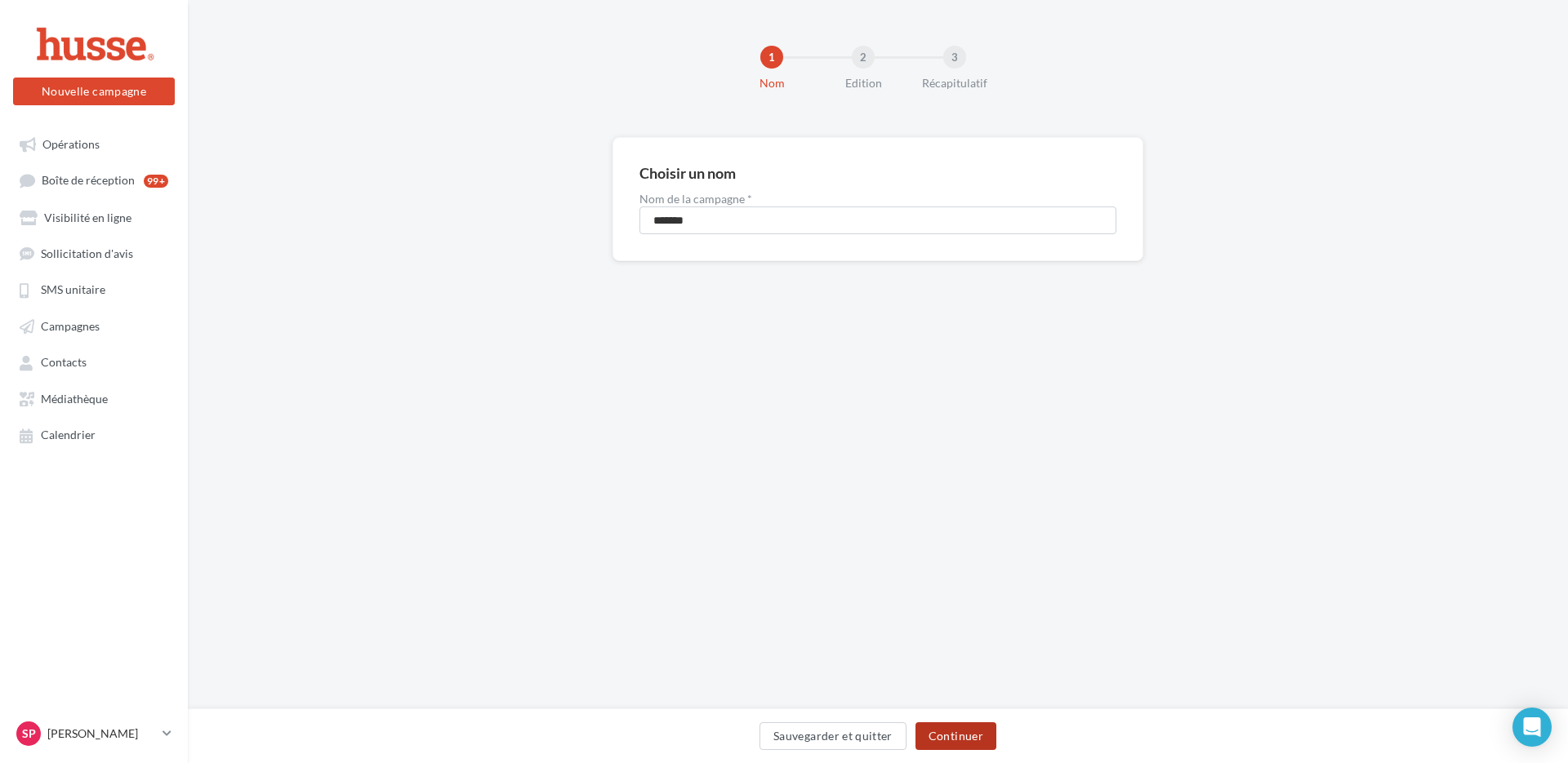
click at [946, 731] on button "Continuer" at bounding box center [955, 736] width 81 height 28
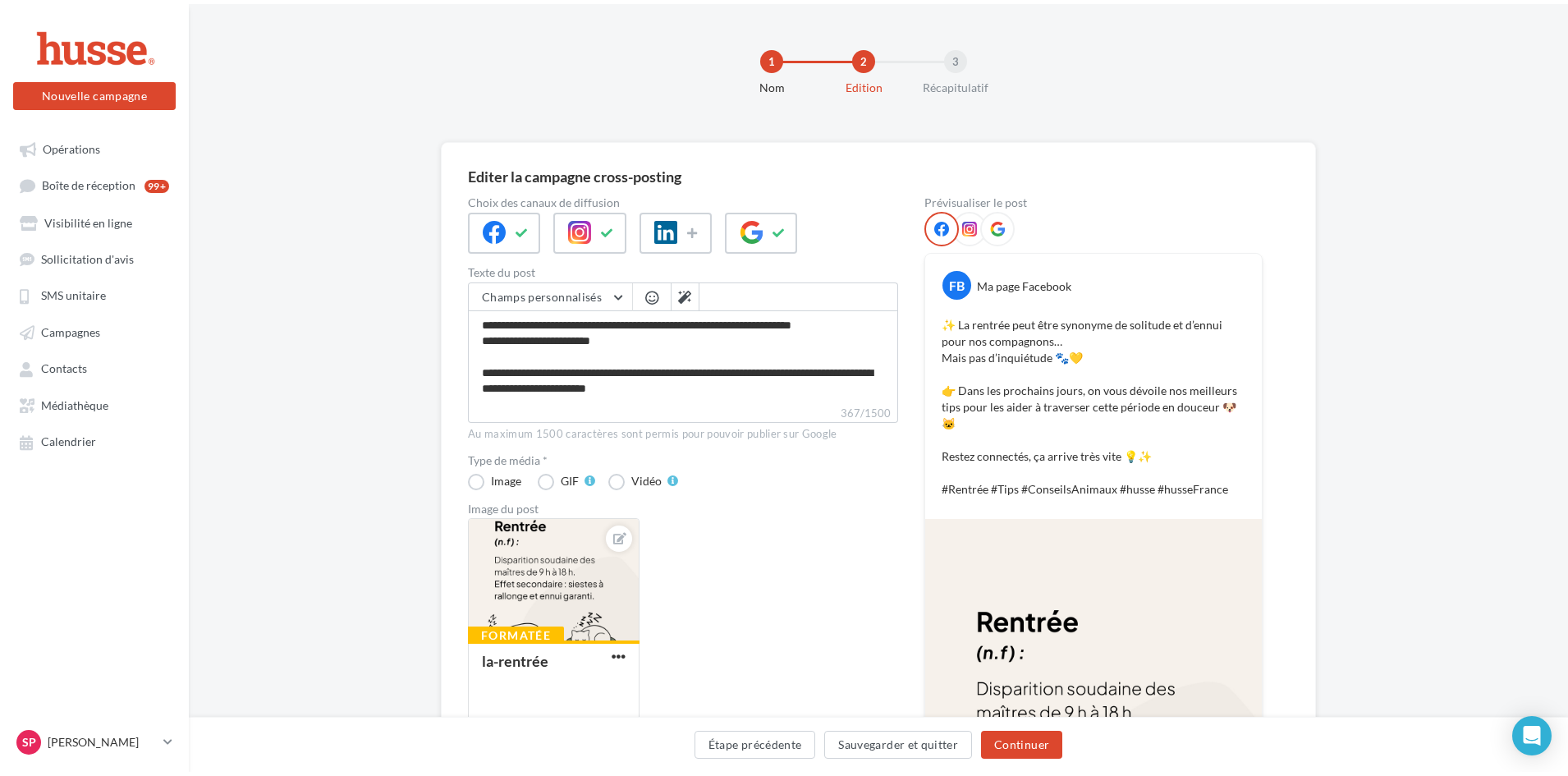
scroll to position [78, 0]
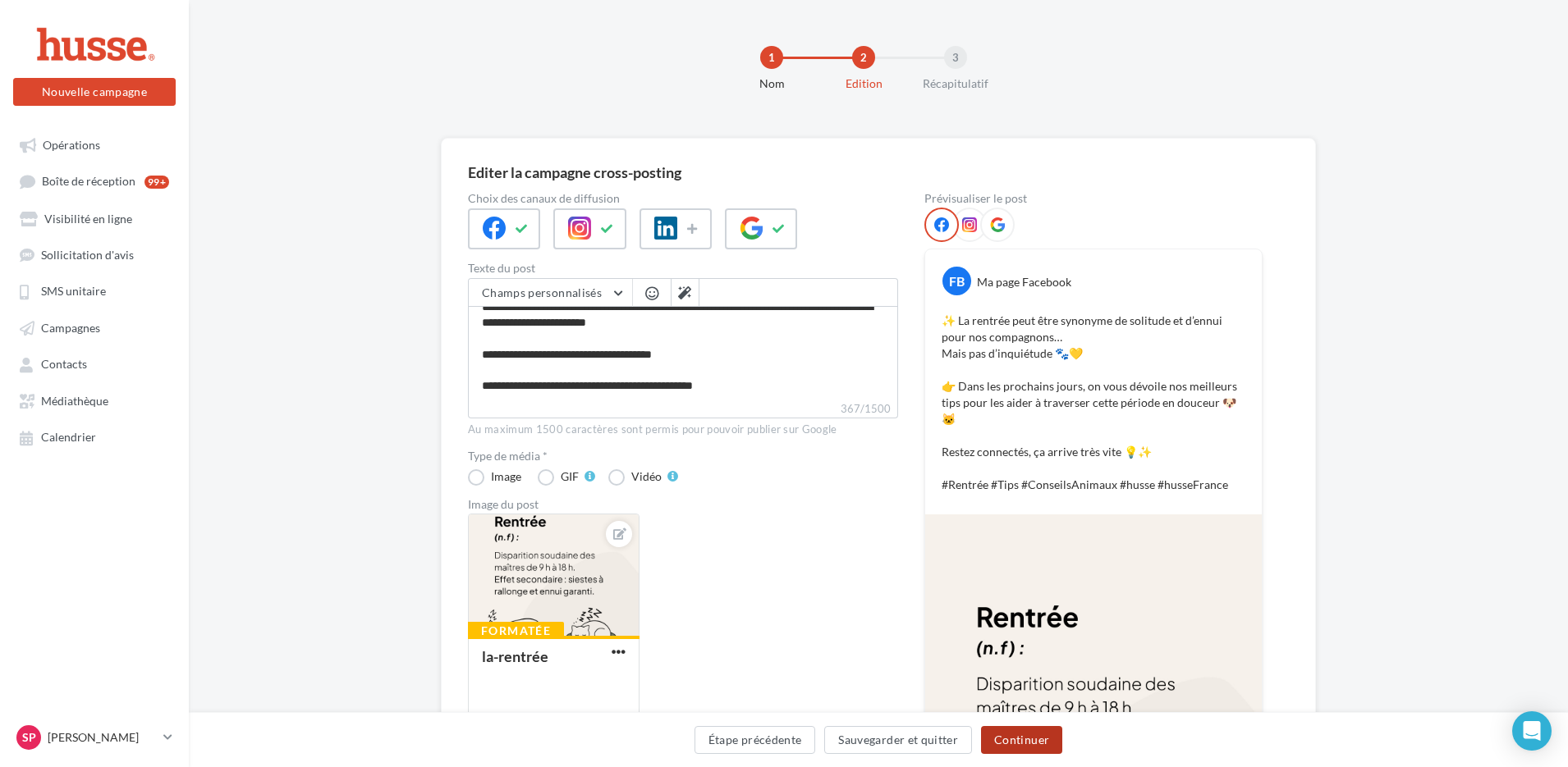
click at [1018, 745] on button "Continuer" at bounding box center [1021, 740] width 81 height 28
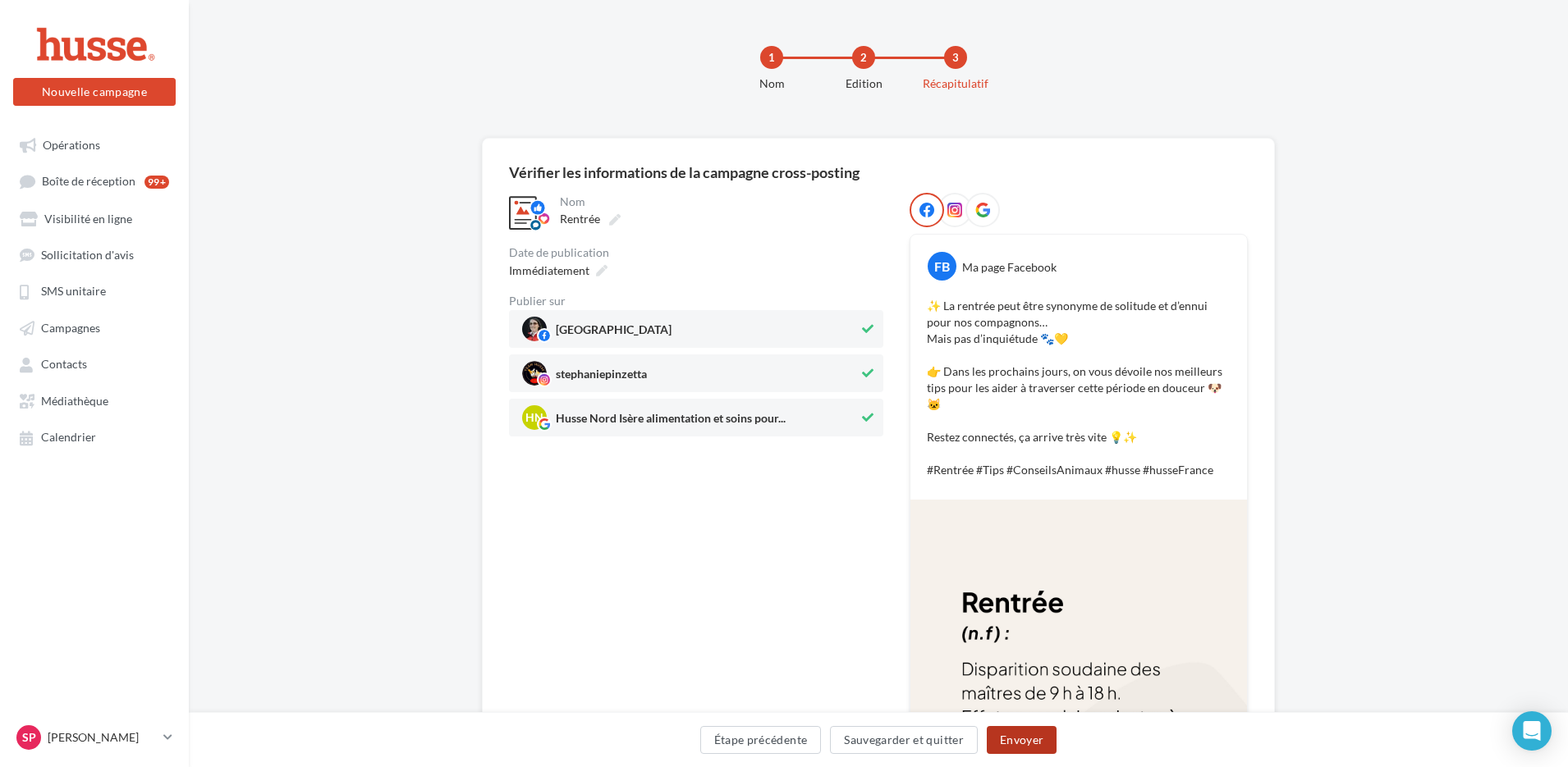
click at [1030, 739] on button "Envoyer" at bounding box center [1021, 740] width 69 height 28
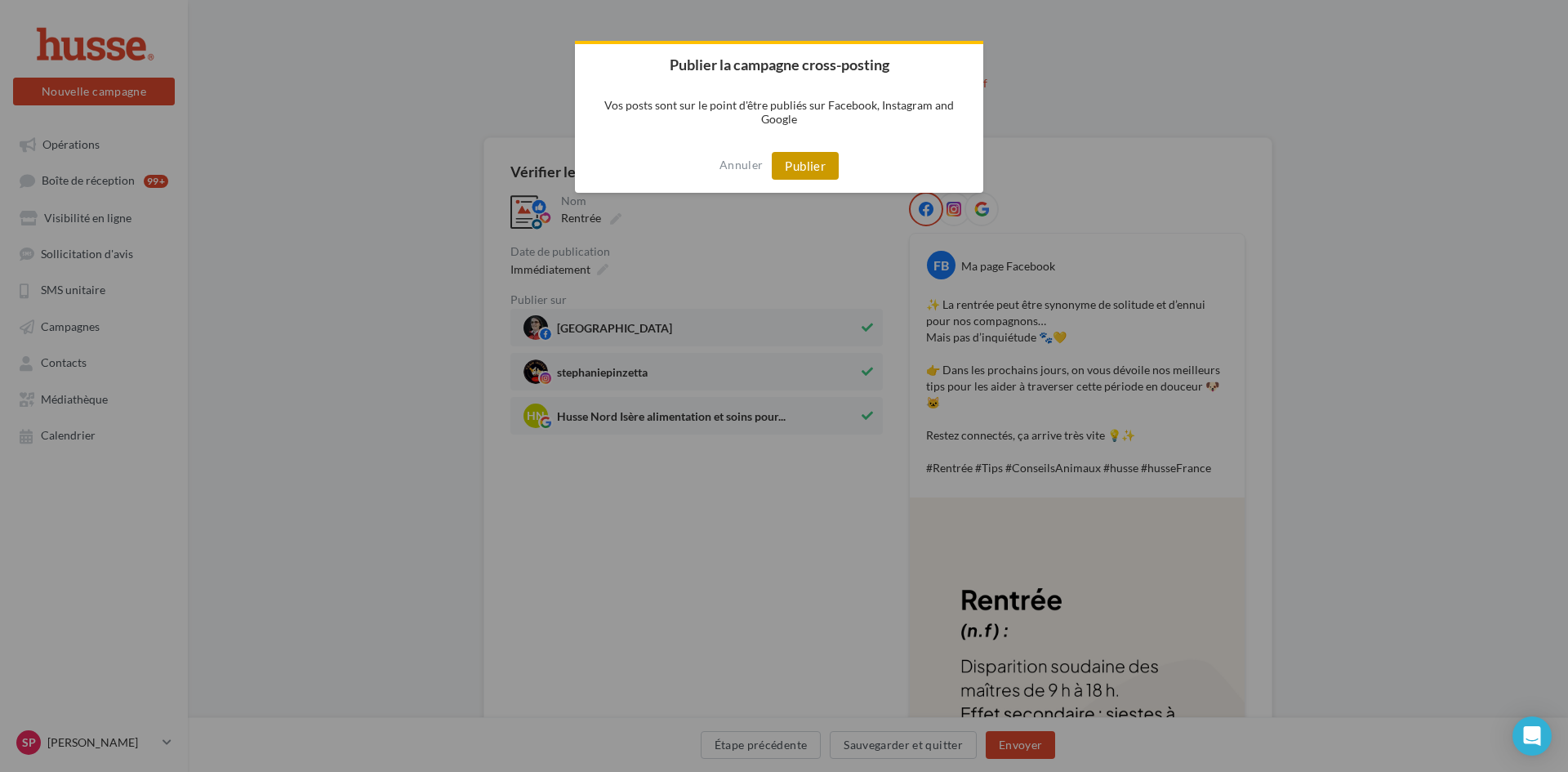
click at [819, 163] on button "Publier" at bounding box center [805, 165] width 67 height 28
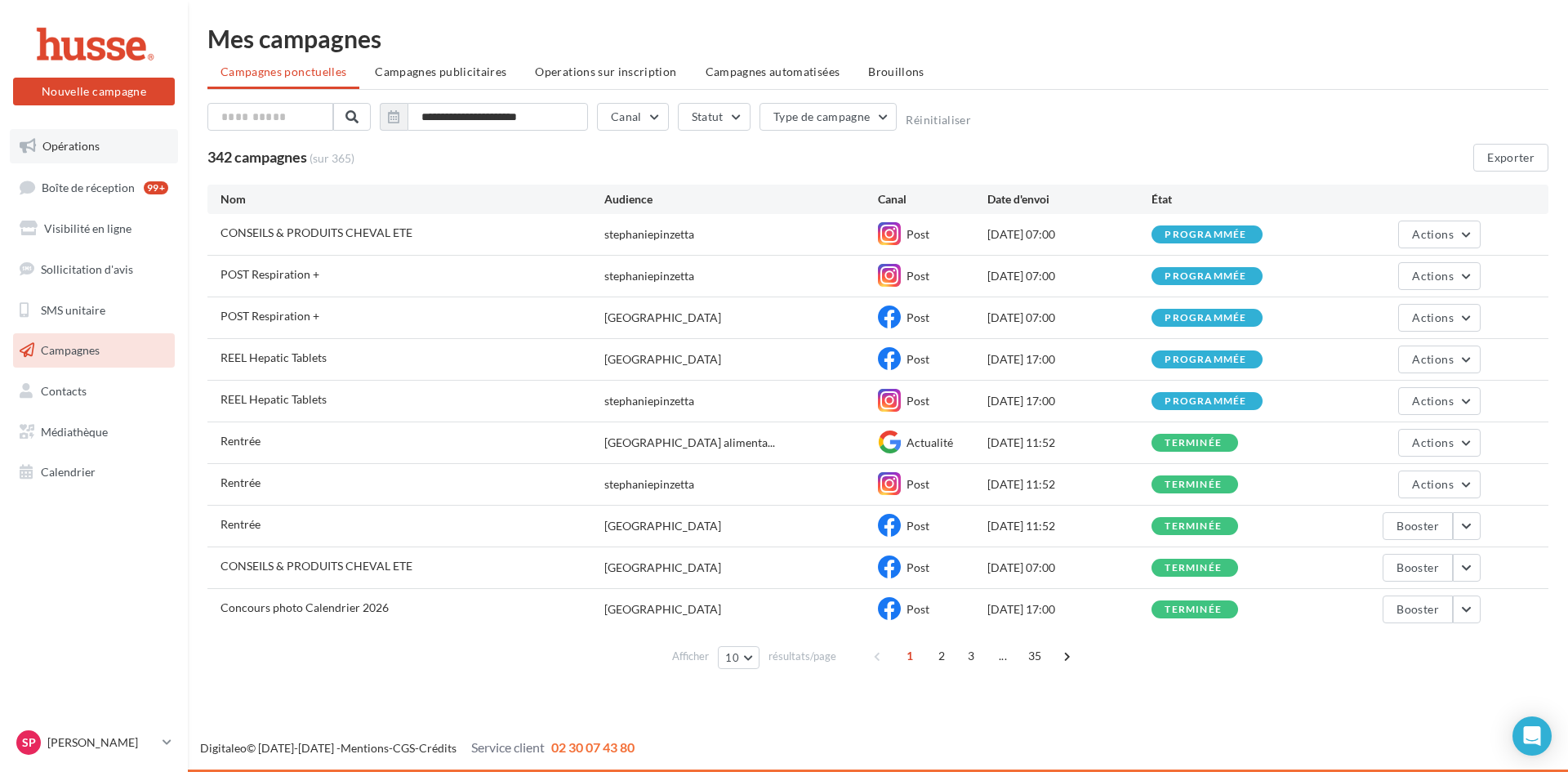
click at [81, 147] on span "Opérations" at bounding box center [71, 146] width 57 height 14
